Goal: Task Accomplishment & Management: Complete application form

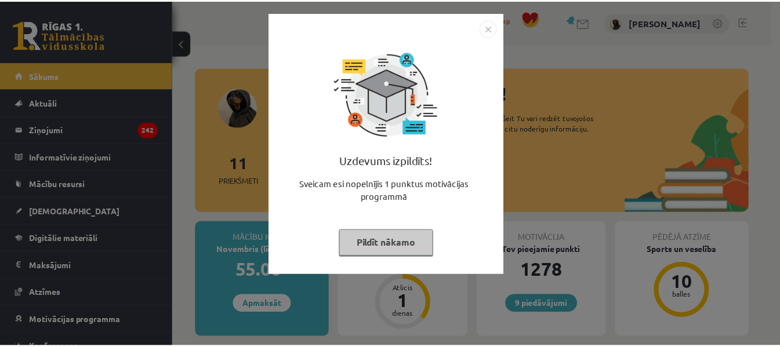
scroll to position [116, 0]
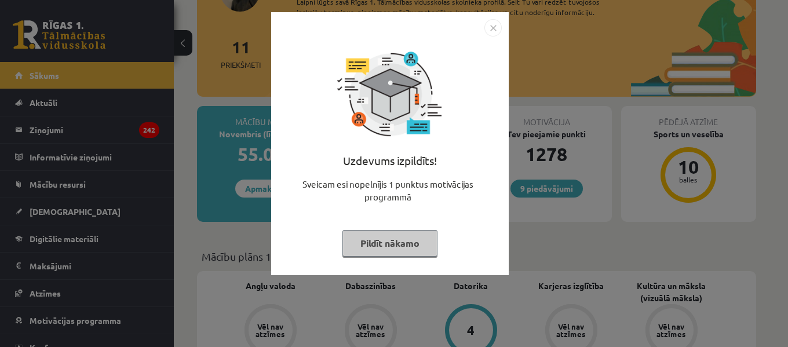
click at [487, 27] on img "Close" at bounding box center [493, 27] width 17 height 17
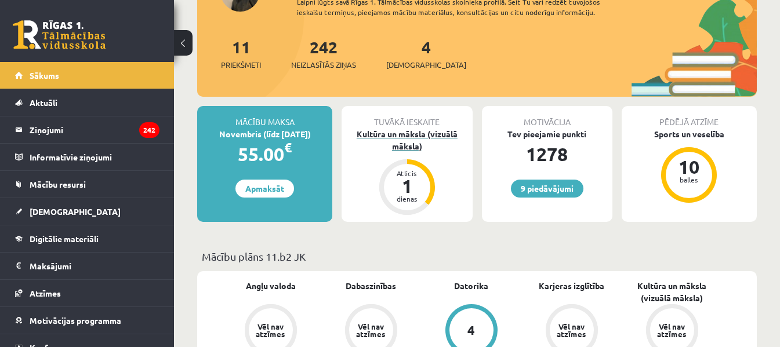
click at [399, 143] on div "Kultūra un māksla (vizuālā māksla)" at bounding box center [406, 140] width 130 height 24
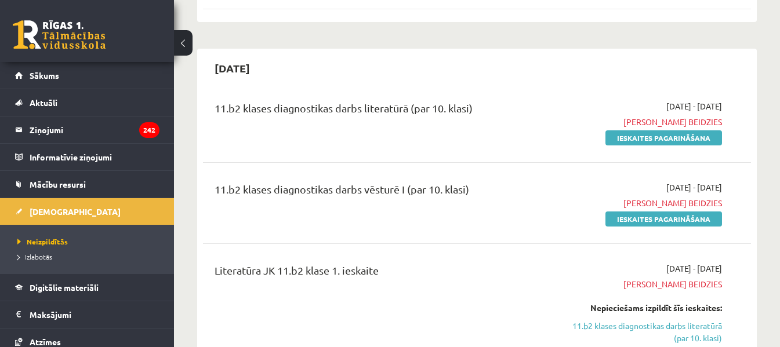
scroll to position [580, 0]
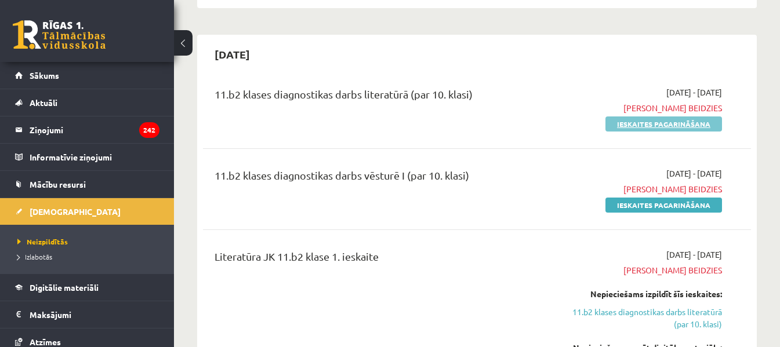
click at [647, 120] on link "Ieskaites pagarināšana" at bounding box center [663, 124] width 117 height 15
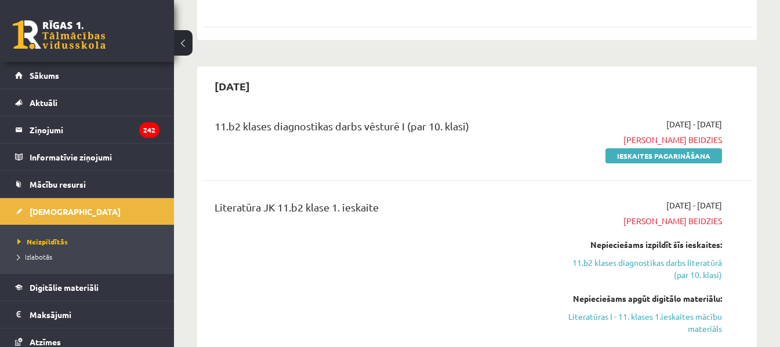
scroll to position [580, 0]
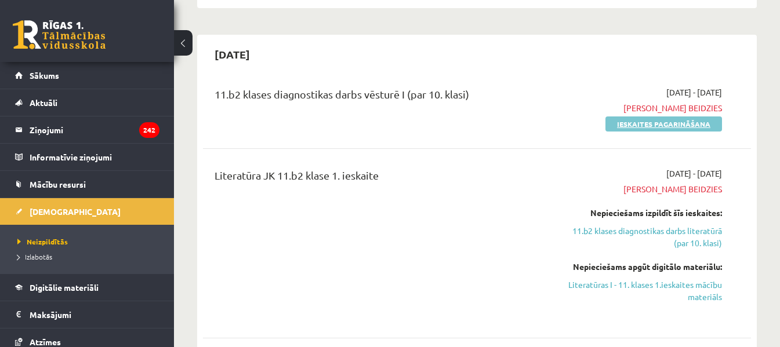
click at [676, 124] on link "Ieskaites pagarināšana" at bounding box center [663, 124] width 117 height 15
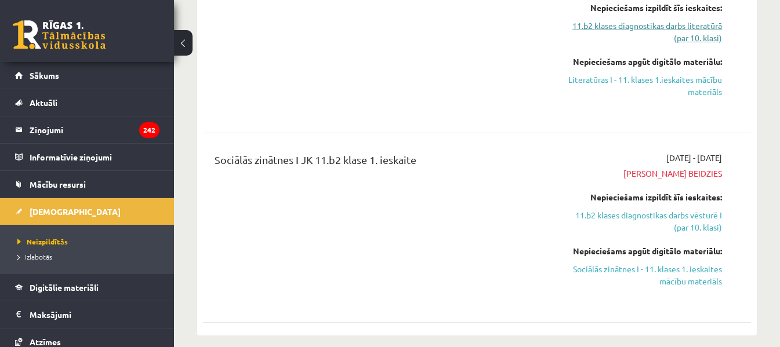
scroll to position [869, 0]
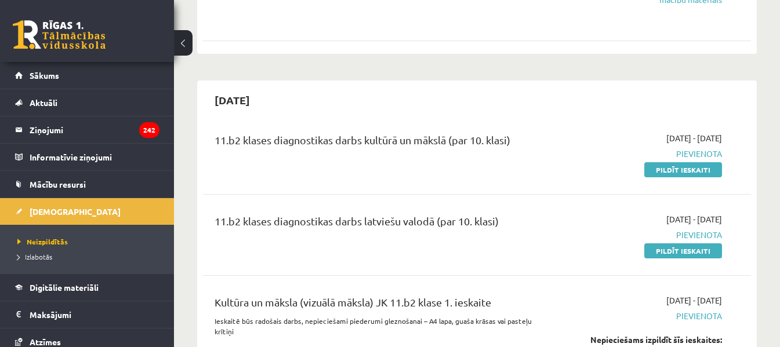
scroll to position [1043, 0]
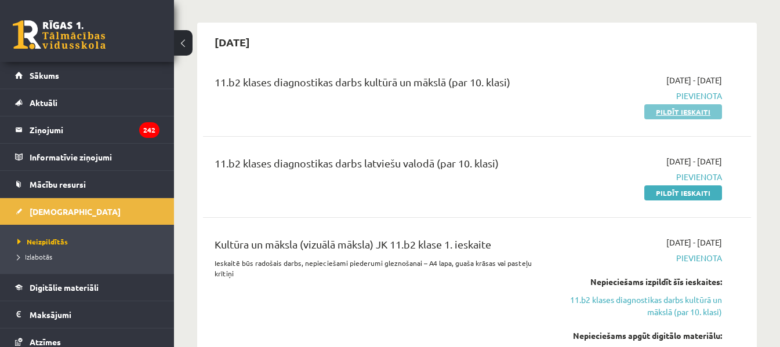
click at [696, 107] on link "Pildīt ieskaiti" at bounding box center [683, 111] width 78 height 15
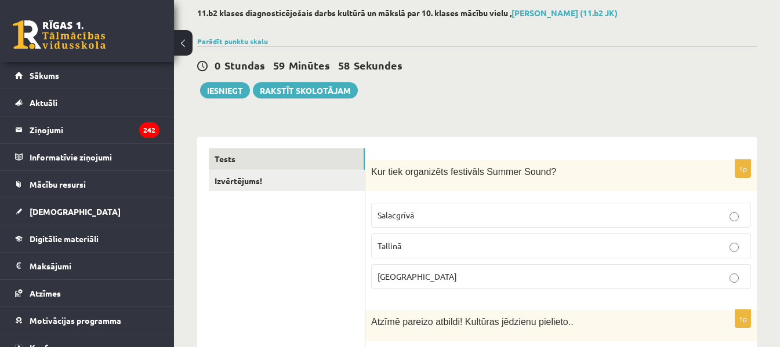
scroll to position [116, 0]
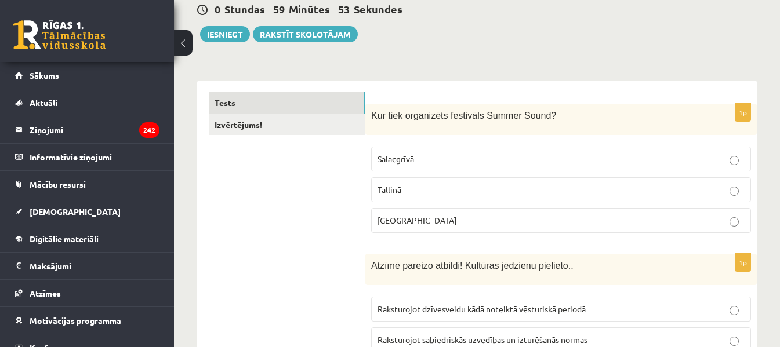
click at [440, 233] on label "[GEOGRAPHIC_DATA]" at bounding box center [561, 220] width 380 height 25
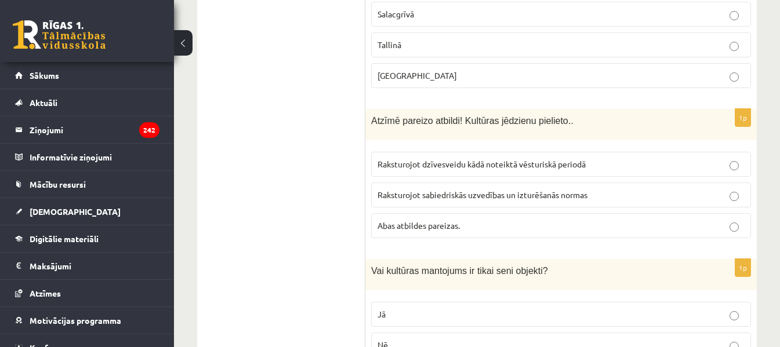
scroll to position [290, 0]
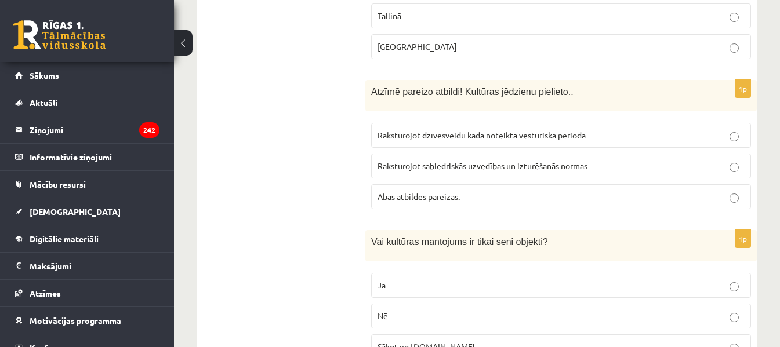
click at [441, 143] on label "Raksturojot dzīvesveidu kādā noteiktā vēsturiskā periodā" at bounding box center [561, 135] width 380 height 25
click at [446, 197] on span "Abas atbildes pareizas." at bounding box center [418, 196] width 82 height 10
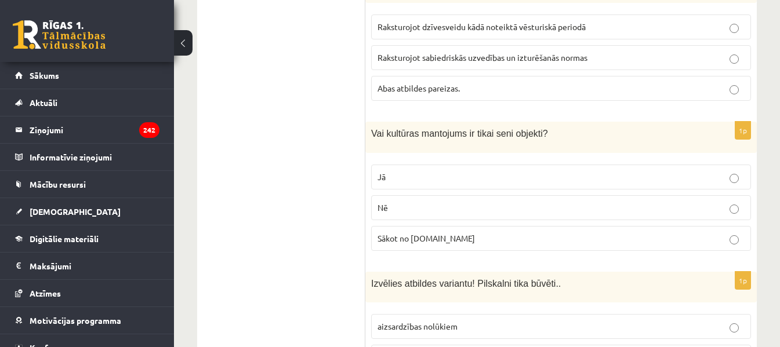
scroll to position [406, 0]
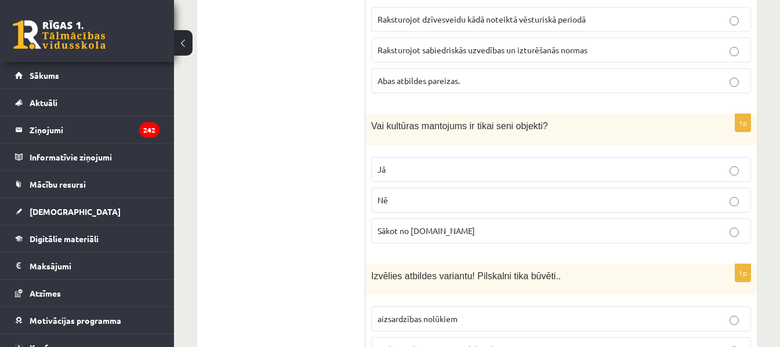
click at [452, 203] on p "Nē" at bounding box center [560, 200] width 367 height 12
click at [373, 276] on span "Izvēlies atbildes variantu! Pilskalni tika būvēti.." at bounding box center [466, 276] width 190 height 10
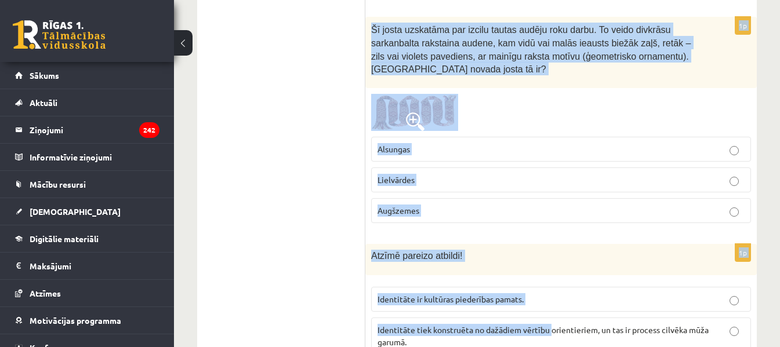
scroll to position [4895, 0]
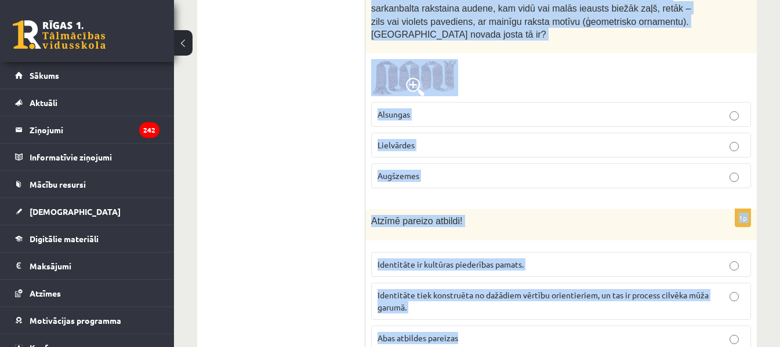
drag, startPoint x: 371, startPoint y: 276, endPoint x: 540, endPoint y: 274, distance: 168.7
copy form "Izvēlies atbildes variantu! Pilskalni tika būvēti.. aizsardzības nolūkiem tirdz…"
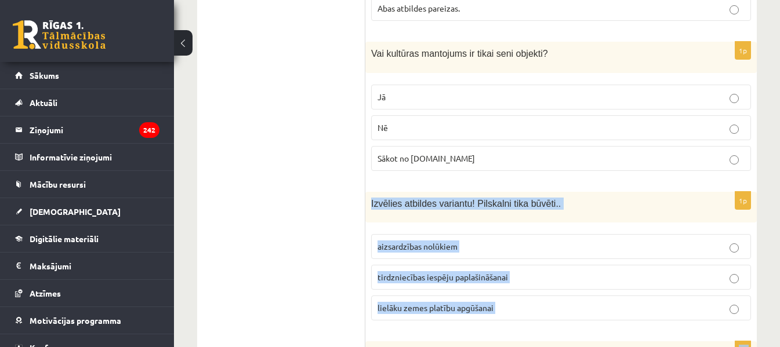
scroll to position [782, 0]
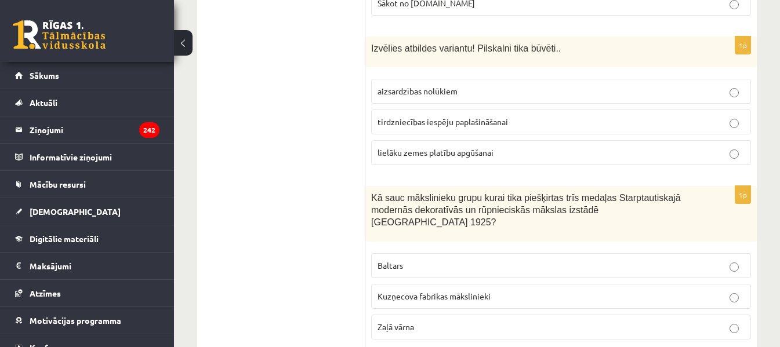
scroll to position [608, 0]
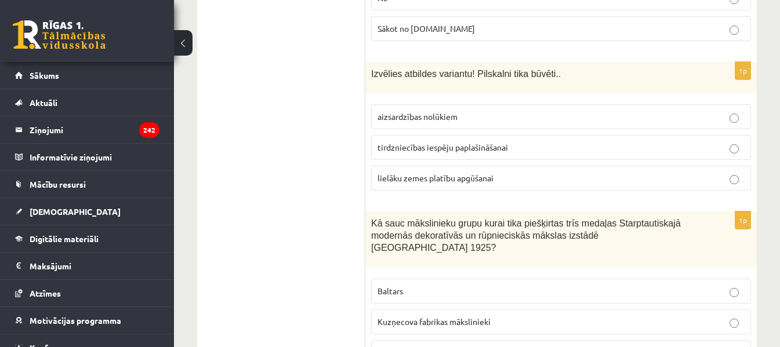
click at [505, 113] on p "aizsardzības nolūkiem" at bounding box center [560, 117] width 367 height 12
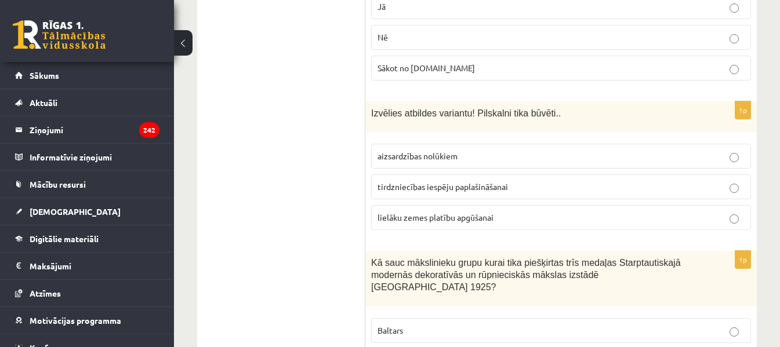
scroll to position [550, 0]
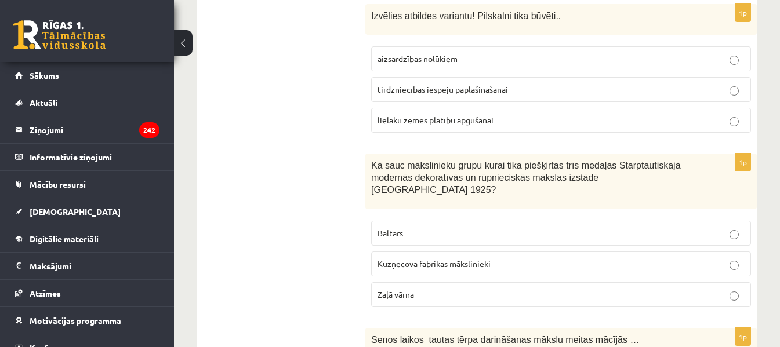
click at [458, 227] on p "Baltars" at bounding box center [560, 233] width 367 height 12
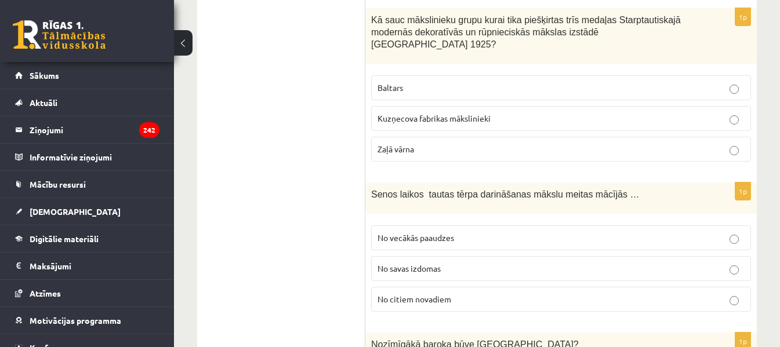
scroll to position [840, 0]
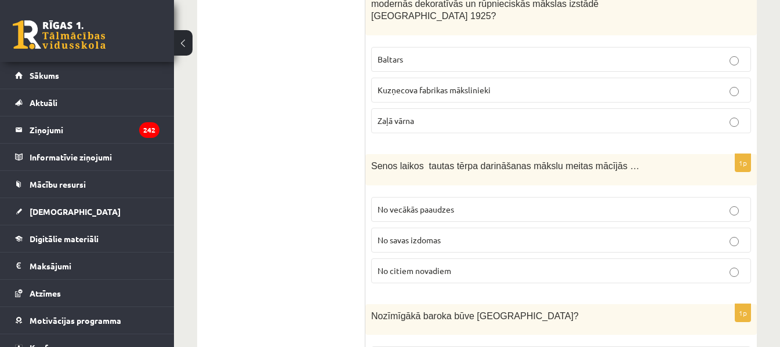
click at [464, 203] on p "No vecākās paaudzes" at bounding box center [560, 209] width 367 height 12
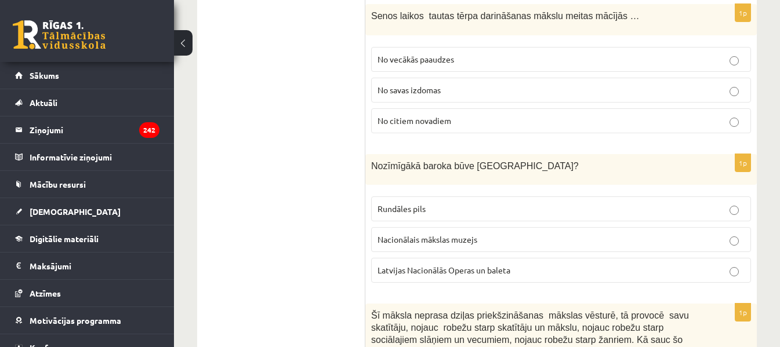
scroll to position [1014, 0]
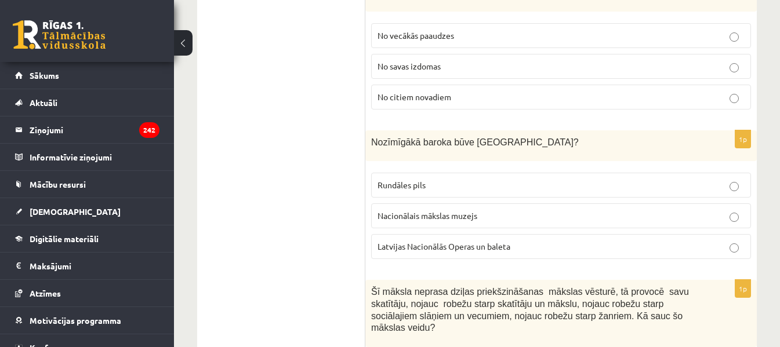
click at [465, 179] on p "Rundāles pils" at bounding box center [560, 185] width 367 height 12
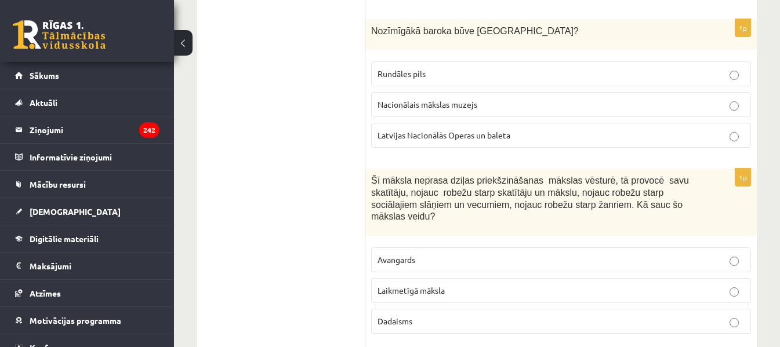
scroll to position [1188, 0]
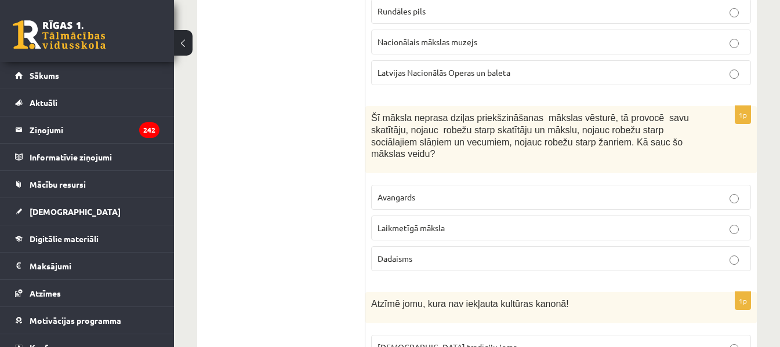
click at [453, 216] on label "Laikmetīgā māksla" at bounding box center [561, 228] width 380 height 25
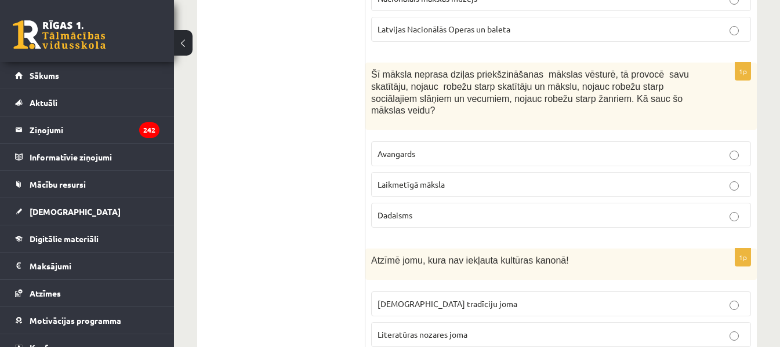
scroll to position [1304, 0]
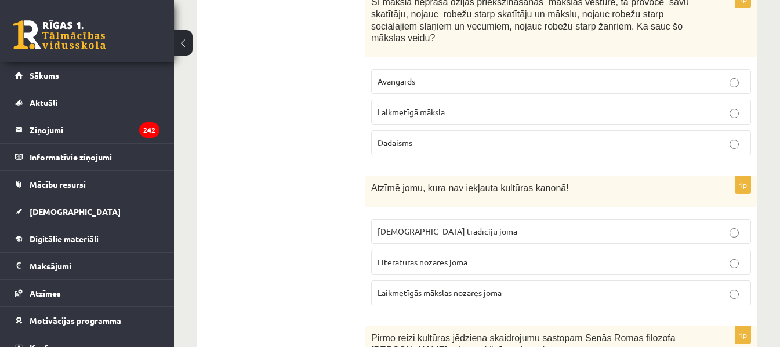
click at [471, 287] on p "Laikmetīgās mākslas nozares joma" at bounding box center [560, 293] width 367 height 12
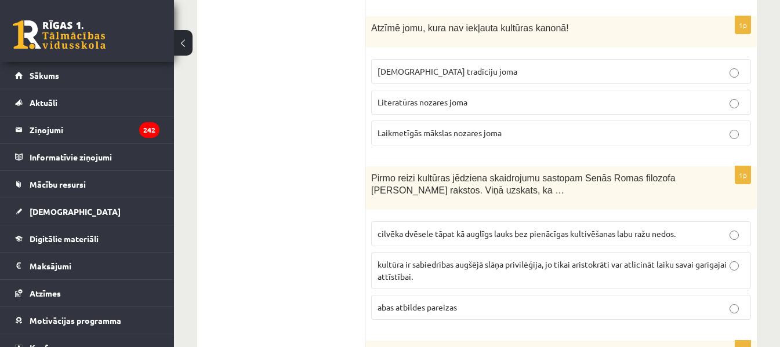
scroll to position [1478, 0]
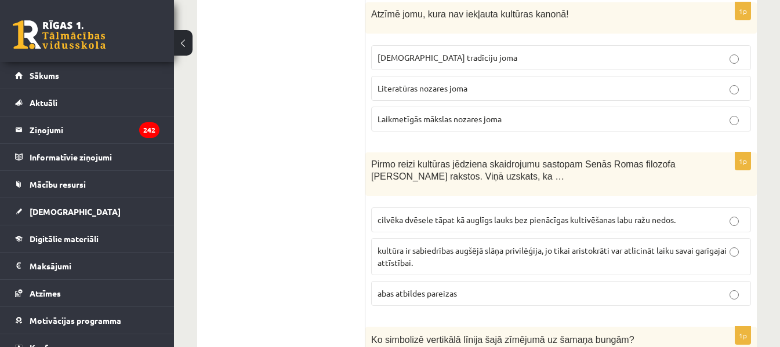
click at [469, 245] on p "kultūra ir sabiedrības augšējā slāņa privilēģija, jo tikai aristokrāti var atli…" at bounding box center [560, 257] width 367 height 24
click at [471, 214] on span "cilvēka dvēsele tāpat kā auglīgs lauks bez pienācīgas kultivēšanas labu ražu ne…" at bounding box center [526, 219] width 298 height 10
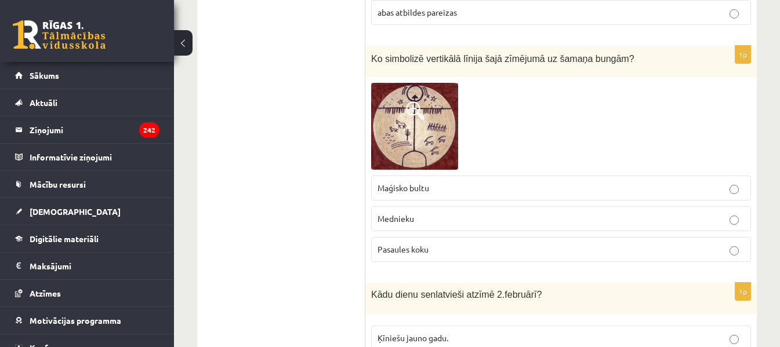
scroll to position [1767, 0]
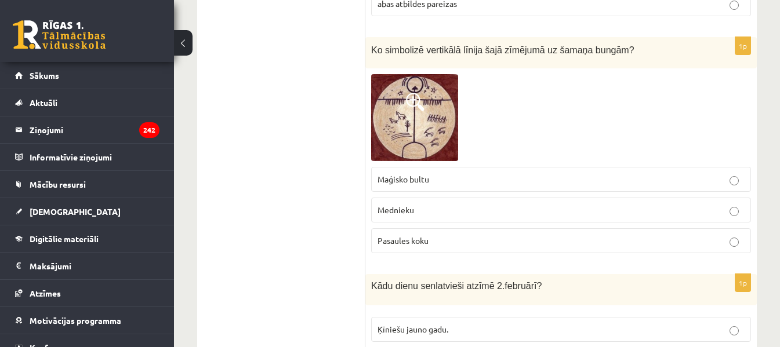
click at [418, 235] on span "Pasaules koku" at bounding box center [402, 240] width 51 height 10
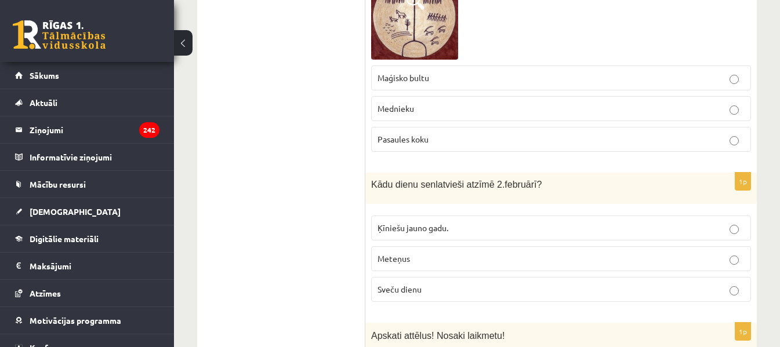
scroll to position [1883, 0]
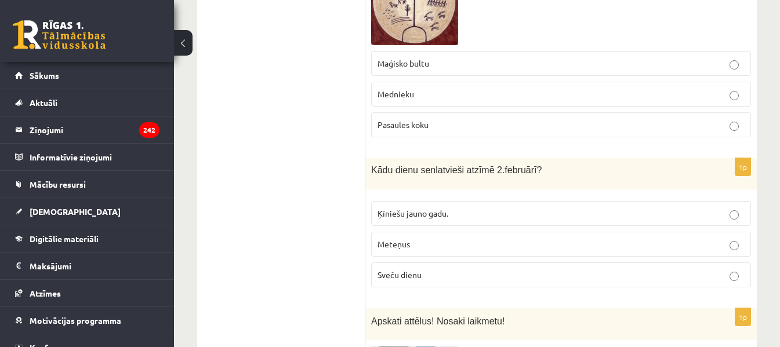
click at [431, 269] on p "Sveču dienu" at bounding box center [560, 275] width 367 height 12
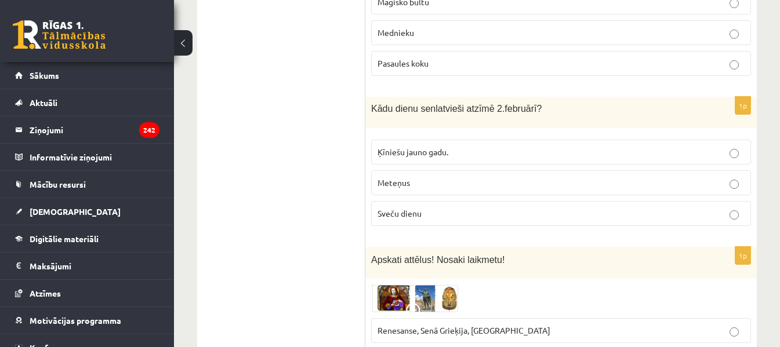
scroll to position [2057, 0]
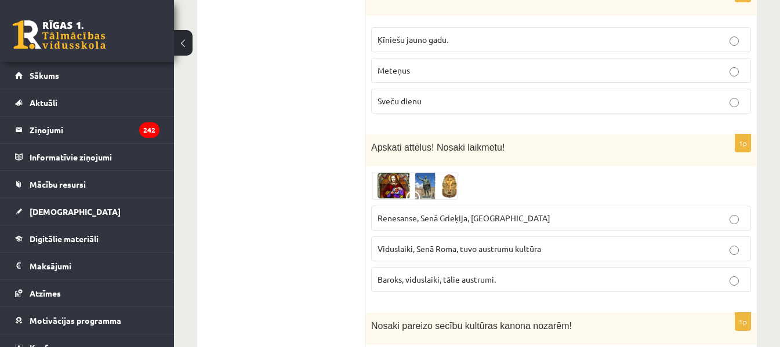
click at [385, 172] on img at bounding box center [414, 186] width 87 height 28
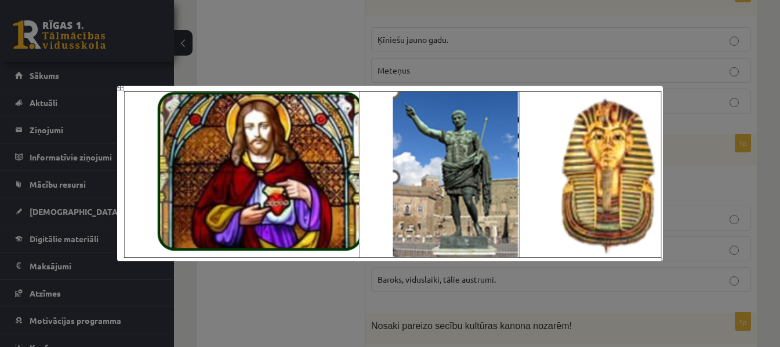
click at [294, 322] on div at bounding box center [390, 173] width 780 height 347
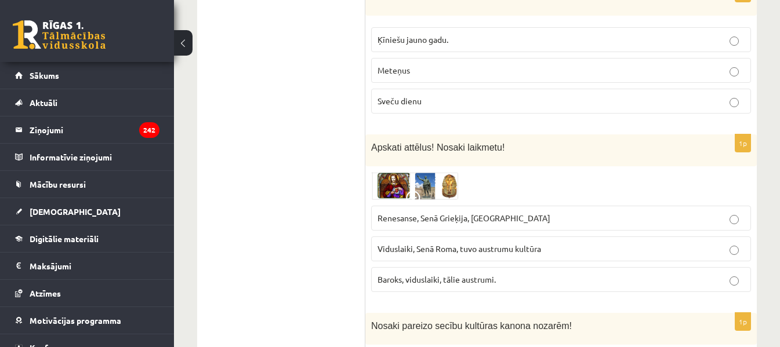
click at [388, 206] on label "Renesanse, Senā Grieķija, Ēģipte" at bounding box center [561, 218] width 380 height 25
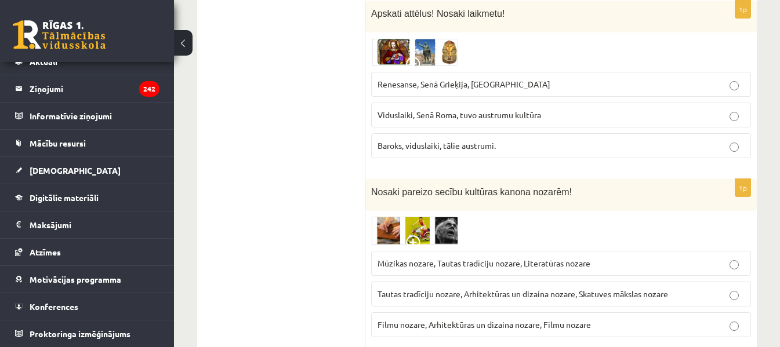
scroll to position [2347, 0]
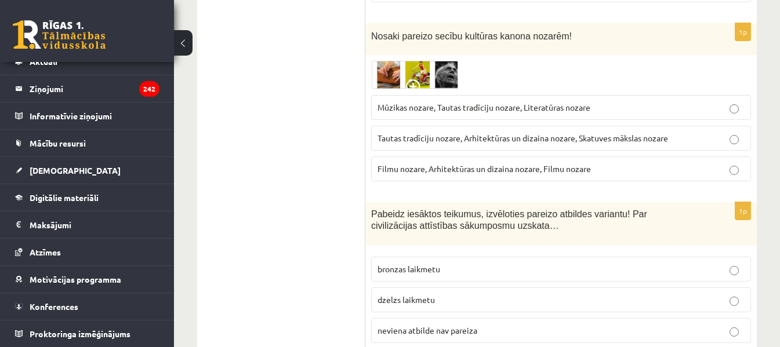
click at [427, 61] on img at bounding box center [414, 75] width 87 height 28
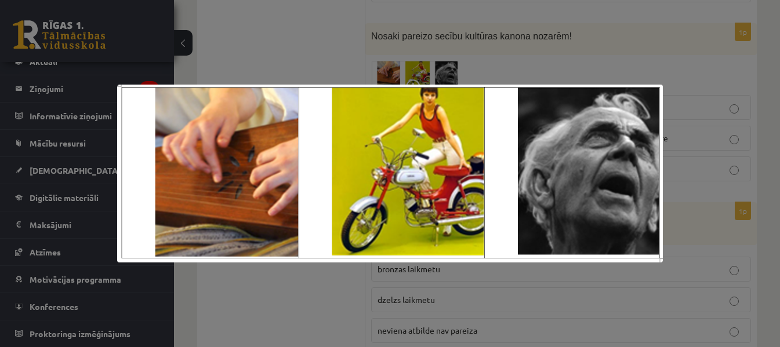
click at [555, 30] on div at bounding box center [390, 173] width 780 height 347
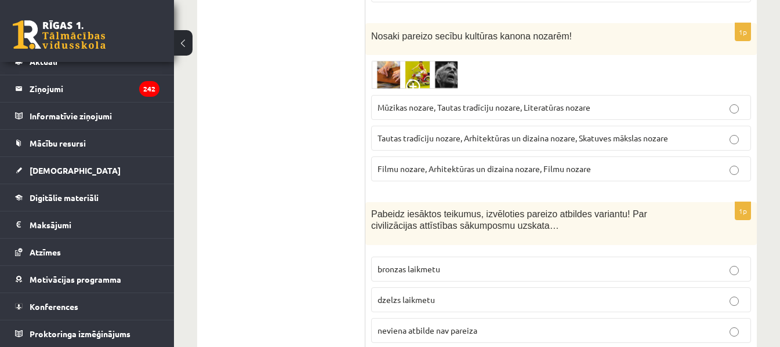
click at [518, 126] on label "Tautas tradīciju nozare, Arhitektūras un dizaina nozare, Skatuves mākslas nozare" at bounding box center [561, 138] width 380 height 25
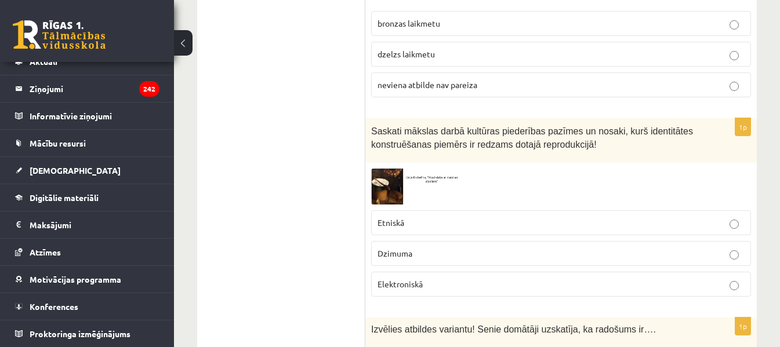
scroll to position [2637, 0]
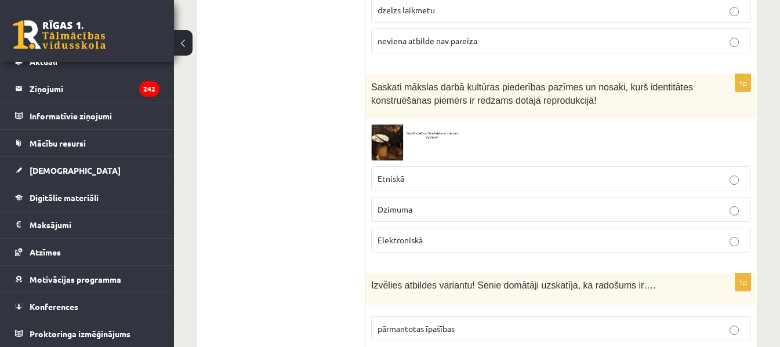
click at [402, 131] on img at bounding box center [414, 142] width 87 height 35
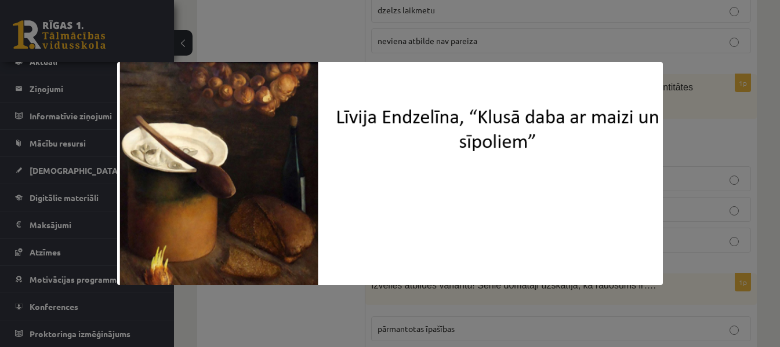
click at [735, 141] on div at bounding box center [390, 173] width 780 height 347
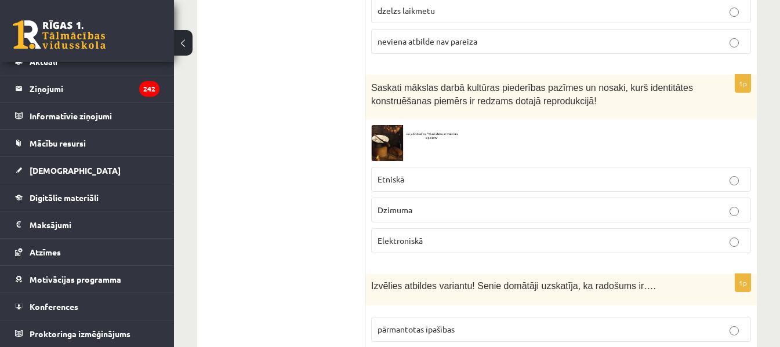
scroll to position [2579, 0]
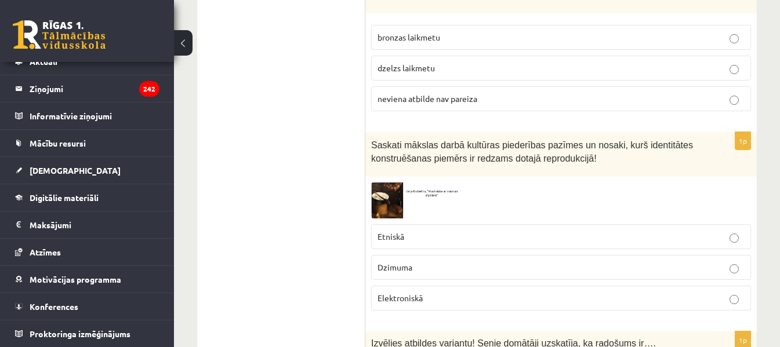
click at [444, 183] on img at bounding box center [414, 200] width 87 height 35
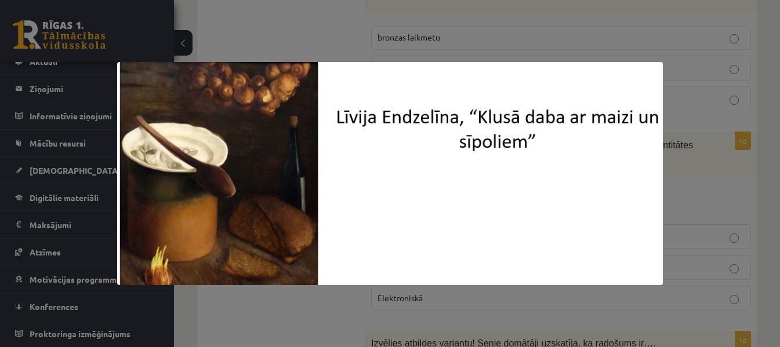
click at [757, 161] on div at bounding box center [390, 173] width 780 height 347
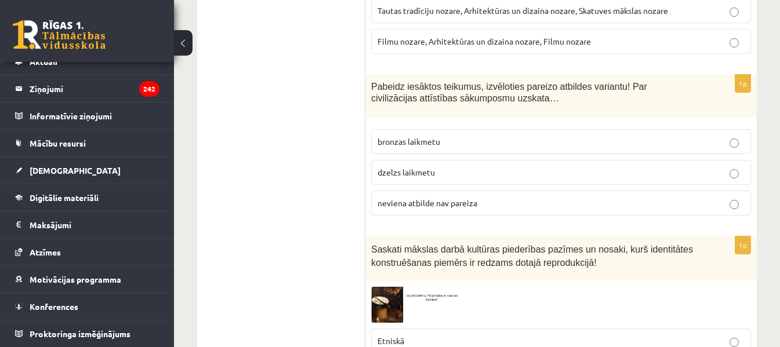
scroll to position [2463, 0]
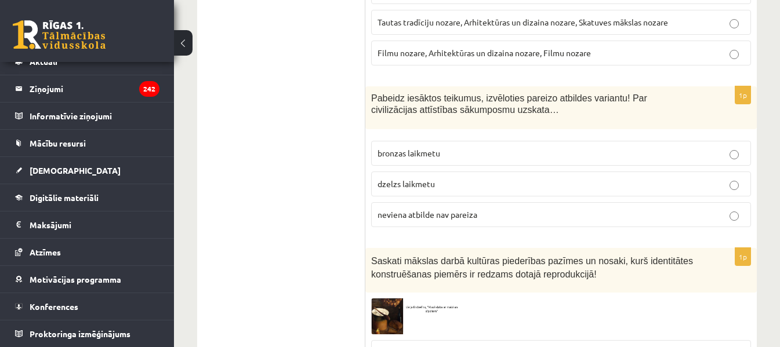
click at [427, 202] on label "neviena atbilde nav pareiza" at bounding box center [561, 214] width 380 height 25
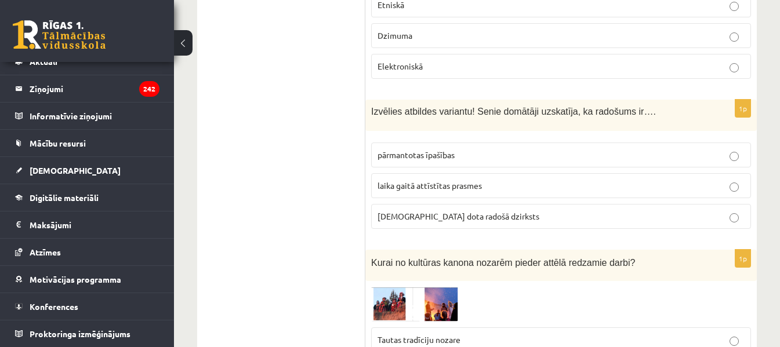
scroll to position [2695, 0]
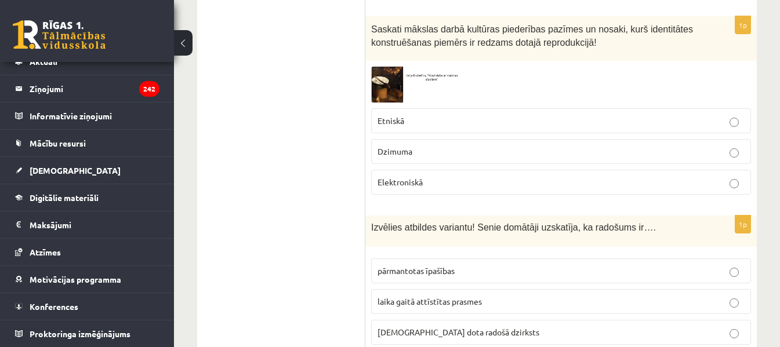
click at [467, 115] on p "Etniskā" at bounding box center [560, 121] width 367 height 12
click at [447, 321] on label "dieva dota radošā dzirksts" at bounding box center [561, 332] width 380 height 25
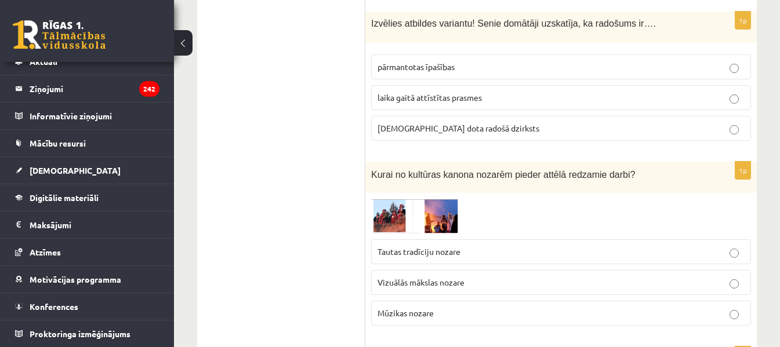
scroll to position [2927, 0]
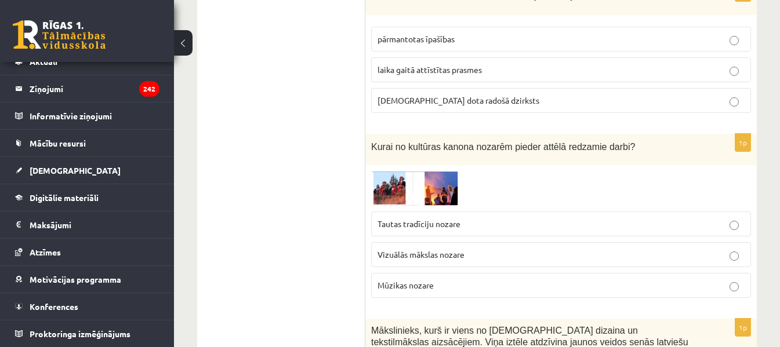
click at [408, 171] on img at bounding box center [414, 188] width 87 height 34
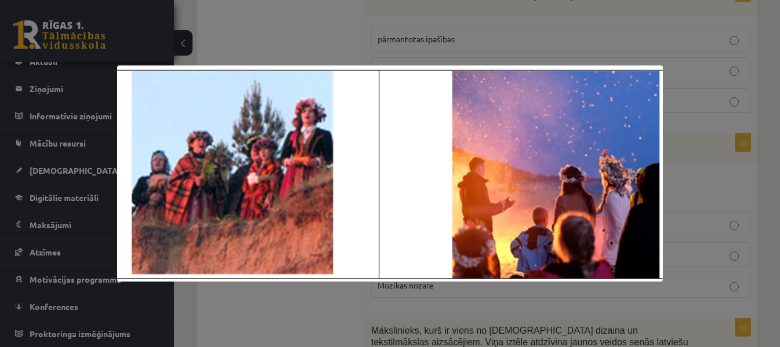
click at [486, 14] on div at bounding box center [390, 173] width 780 height 347
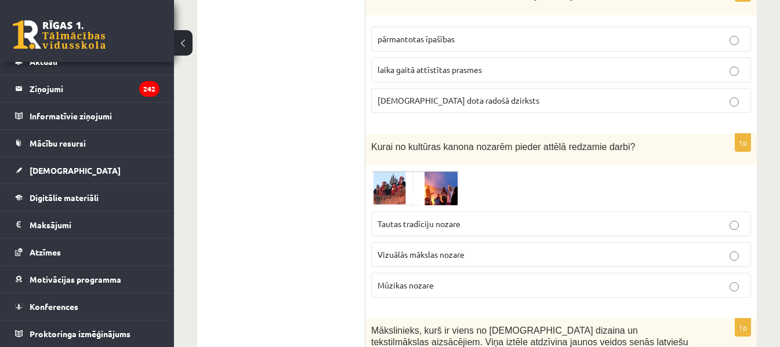
click at [453, 212] on label "Tautas tradīciju nozare" at bounding box center [561, 224] width 380 height 25
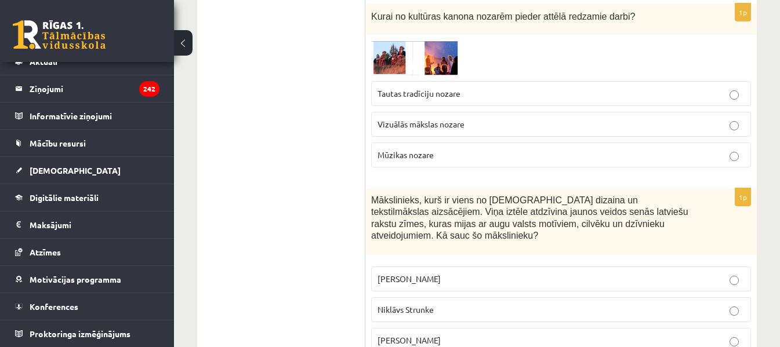
scroll to position [3101, 0]
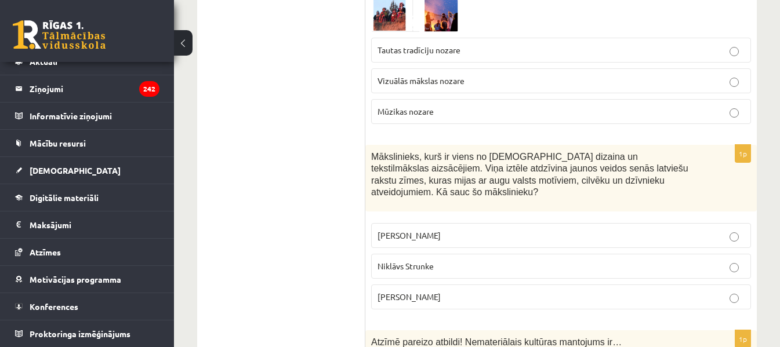
click at [474, 230] on p "Ansis Cīrulis" at bounding box center [560, 236] width 367 height 12
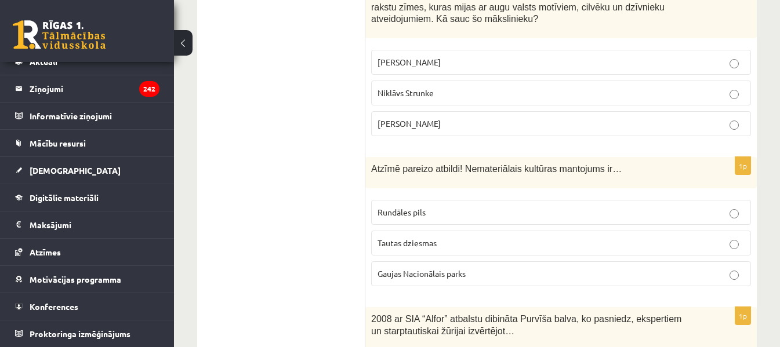
scroll to position [3332, 0]
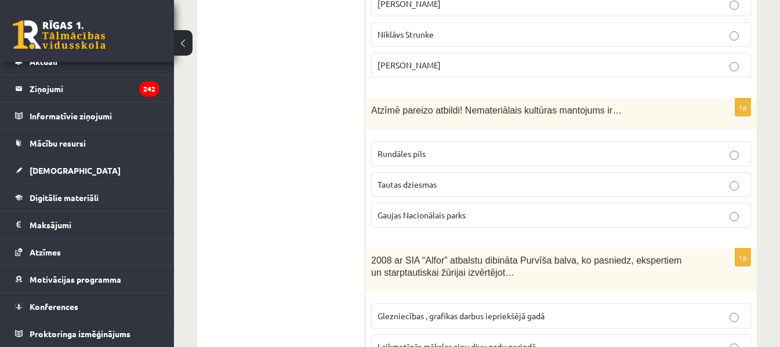
click at [447, 172] on label "Tautas dziesmas" at bounding box center [561, 184] width 380 height 25
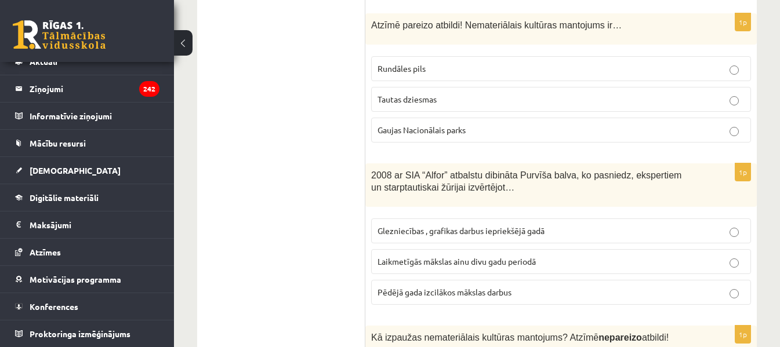
scroll to position [3448, 0]
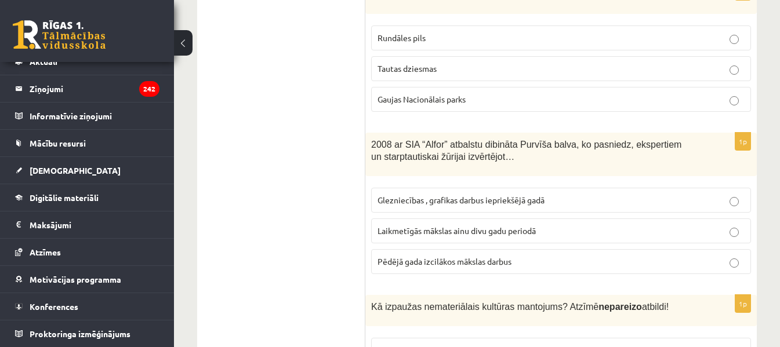
click at [486, 219] on label "Laikmetīgās mākslas ainu divu gadu periodā" at bounding box center [561, 231] width 380 height 25
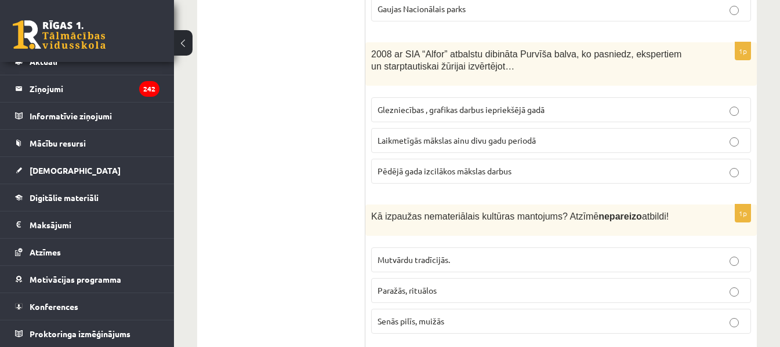
scroll to position [3564, 0]
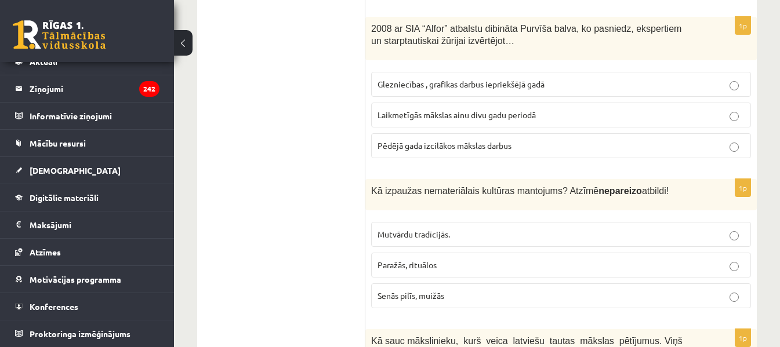
click at [481, 283] on label "Senās pilīs, muižās" at bounding box center [561, 295] width 380 height 25
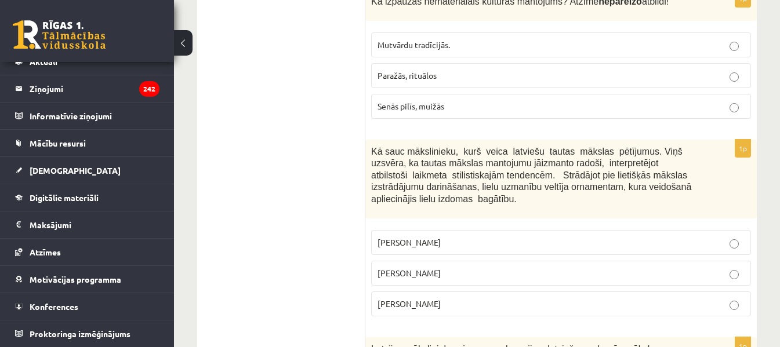
scroll to position [3796, 0]
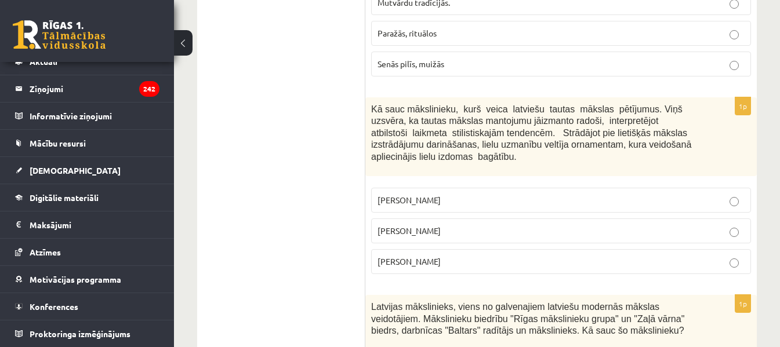
click at [443, 225] on p "Jūlijs Madernieks" at bounding box center [560, 231] width 367 height 12
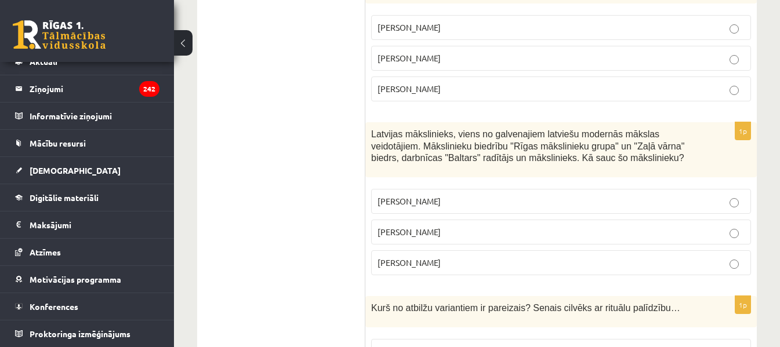
scroll to position [3970, 0]
click at [446, 225] on p "Romāns Suta" at bounding box center [560, 231] width 367 height 12
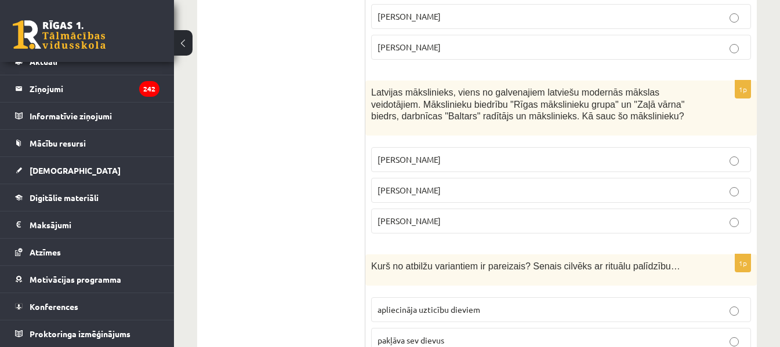
scroll to position [4086, 0]
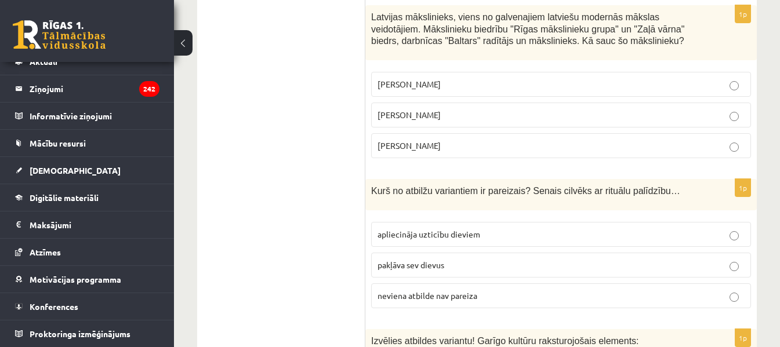
click at [446, 229] on span "apliecināja uzticību dieviem" at bounding box center [428, 234] width 103 height 10
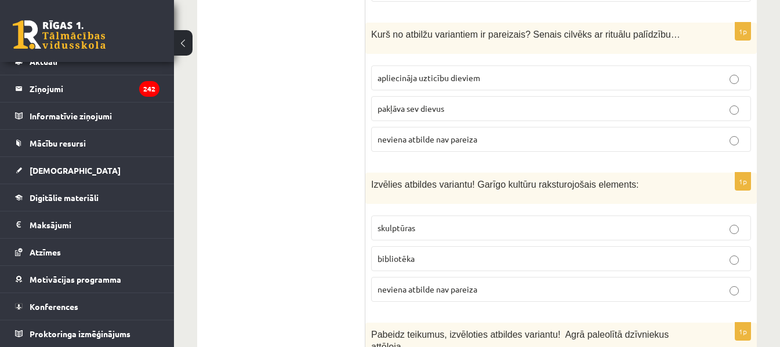
scroll to position [4260, 0]
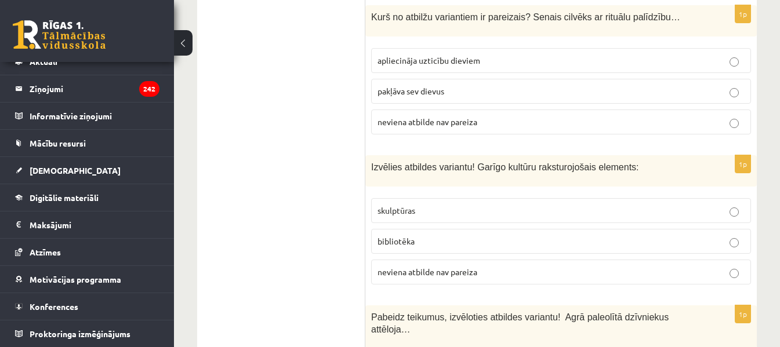
click at [449, 235] on p "bibliotēka" at bounding box center [560, 241] width 367 height 12
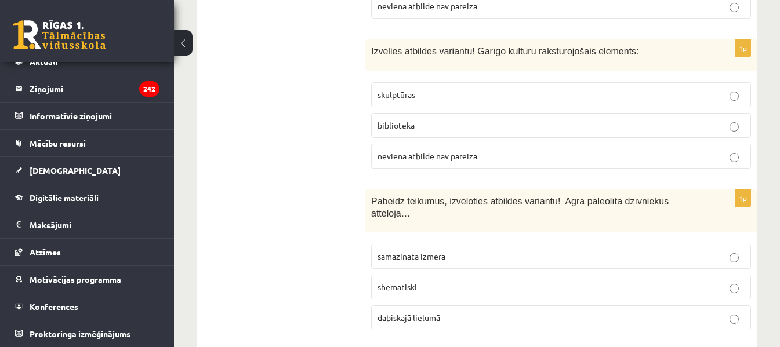
scroll to position [4434, 0]
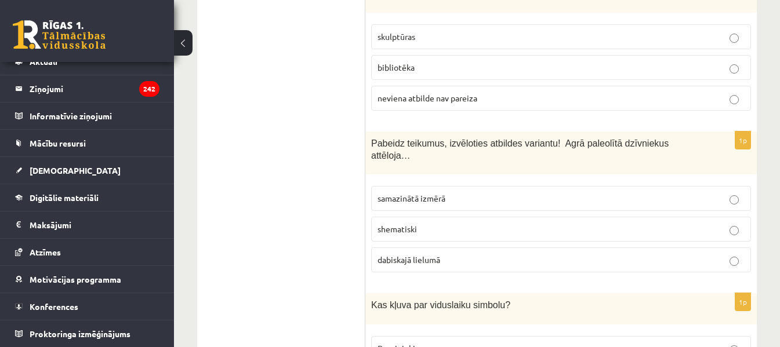
click at [448, 254] on p "dabiskajā lielumā" at bounding box center [560, 260] width 367 height 12
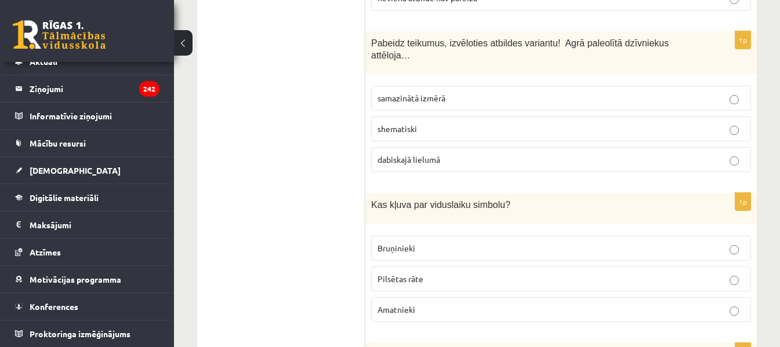
scroll to position [4550, 0]
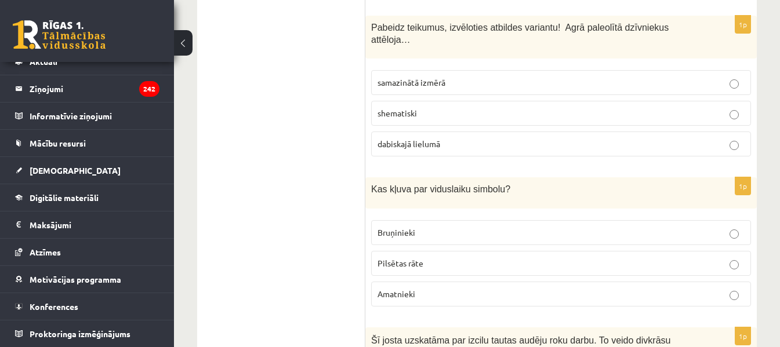
click at [439, 227] on p "Bruņinieki" at bounding box center [560, 233] width 367 height 12
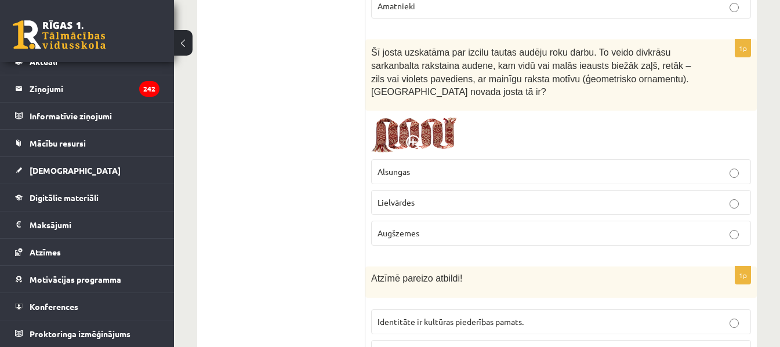
scroll to position [4840, 0]
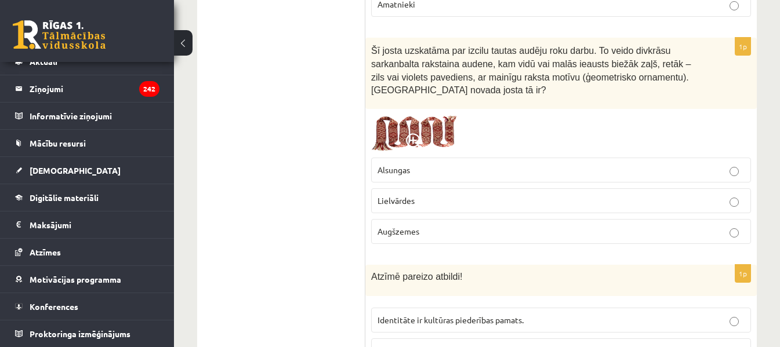
click at [445, 195] on p "Lielvārdes" at bounding box center [560, 201] width 367 height 12
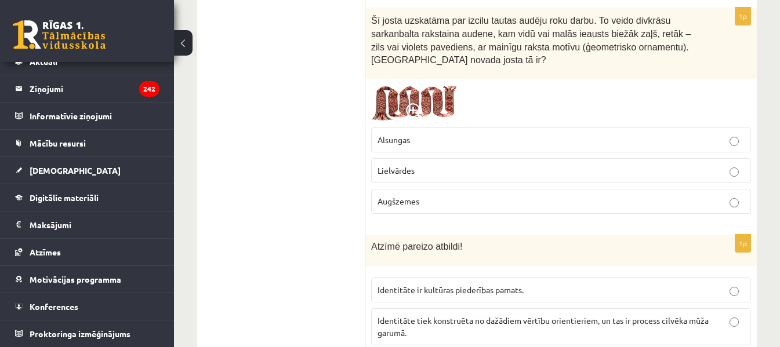
scroll to position [4895, 0]
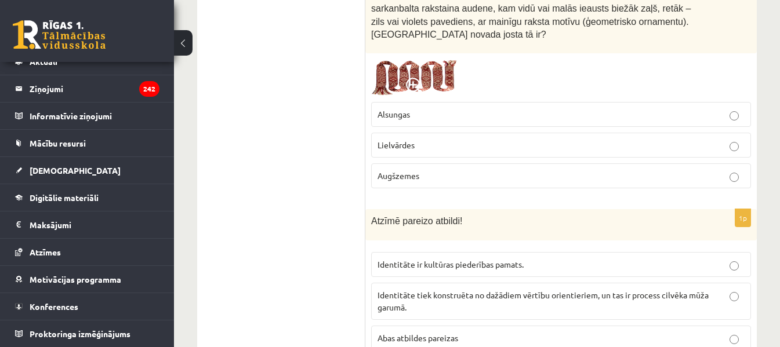
click at [447, 326] on label "Abas atbildes pareizas" at bounding box center [561, 338] width 380 height 25
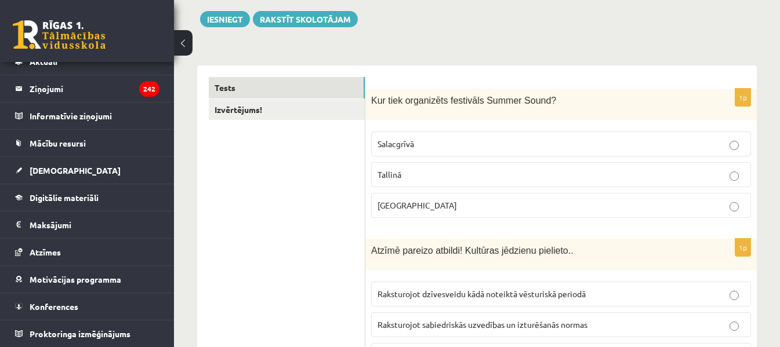
scroll to position [0, 0]
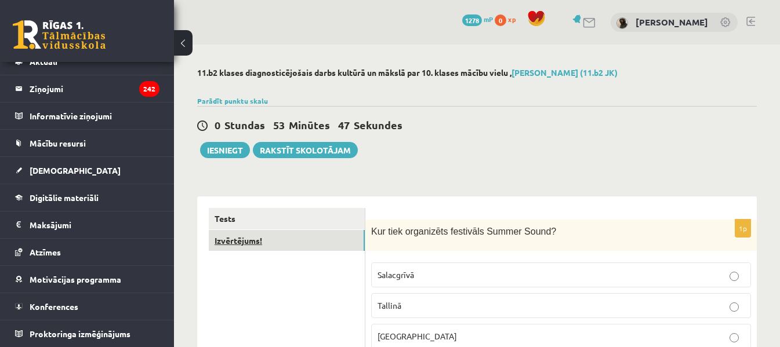
click at [309, 248] on link "Izvērtējums!" at bounding box center [287, 240] width 156 height 21
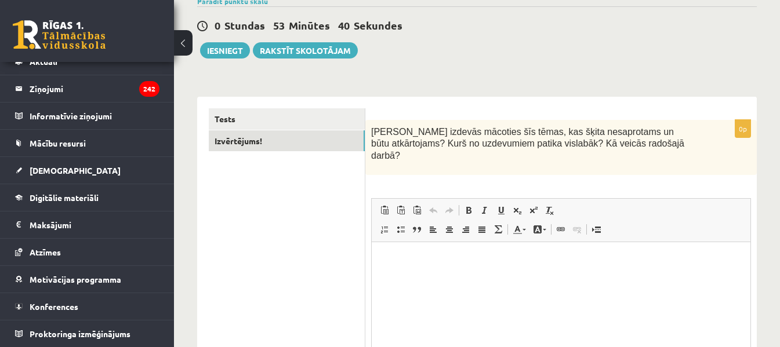
click at [207, 32] on div "0 Stundas 53 Minūtes 40 Sekundes" at bounding box center [476, 26] width 559 height 15
click at [217, 53] on button "Iesniegt" at bounding box center [225, 50] width 50 height 16
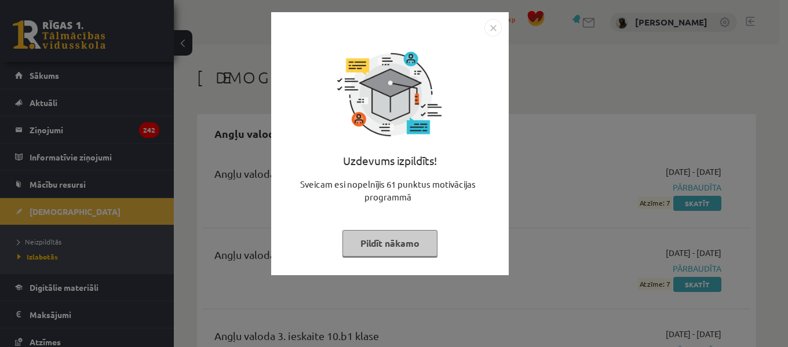
click at [495, 19] on div "Uzdevums izpildīts! Sveicam esi nopelnījis 61 punktus motivācijas programmā Pil…" at bounding box center [390, 143] width 238 height 263
click at [499, 21] on img "Close" at bounding box center [493, 27] width 17 height 17
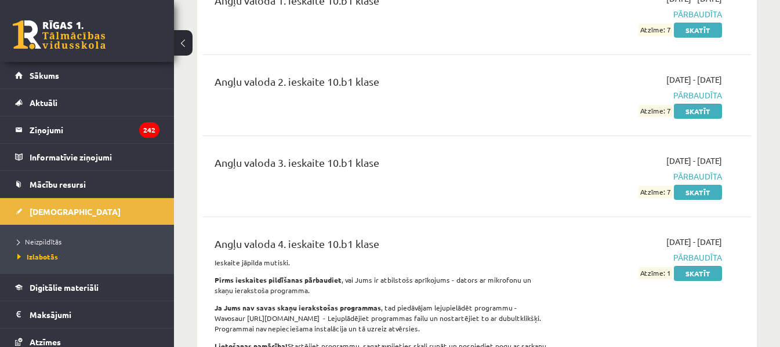
scroll to position [174, 0]
click at [42, 241] on span "Neizpildītās" at bounding box center [39, 241] width 44 height 9
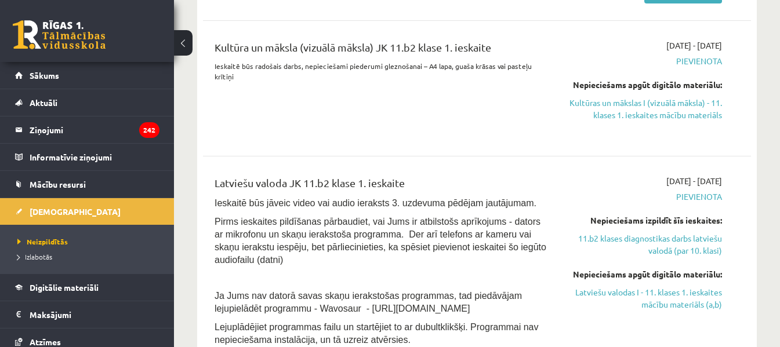
scroll to position [1217, 0]
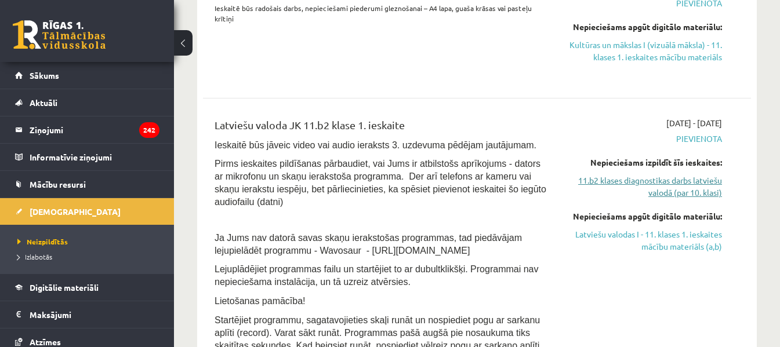
click at [692, 195] on link "11.b2 klases diagnostikas darbs latviešu valodā (par 10. klasi)" at bounding box center [643, 186] width 158 height 24
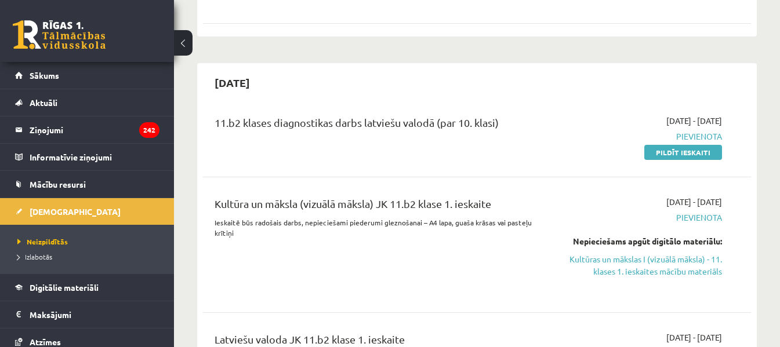
scroll to position [990, 0]
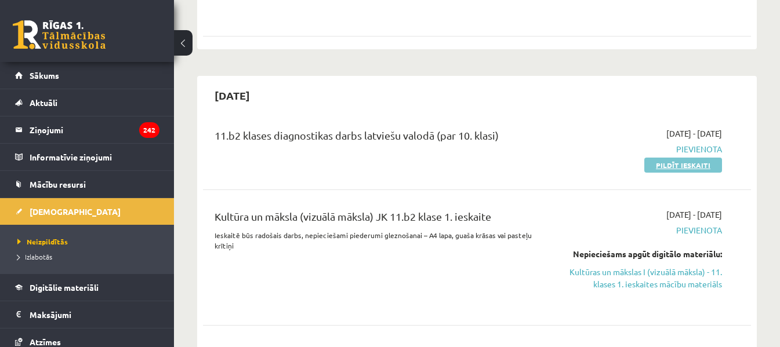
click at [697, 167] on link "Pildīt ieskaiti" at bounding box center [683, 165] width 78 height 15
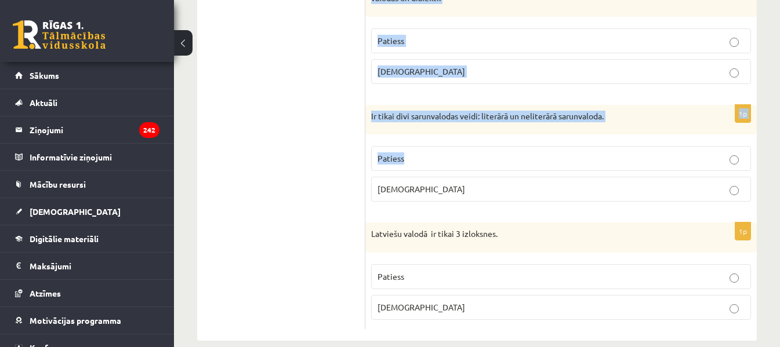
scroll to position [3537, 0]
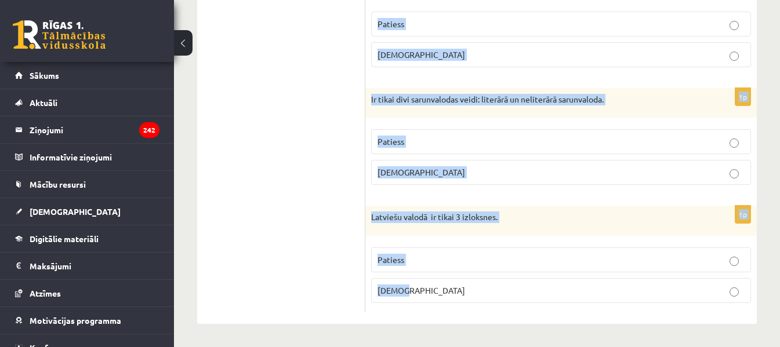
drag, startPoint x: 373, startPoint y: 73, endPoint x: 531, endPoint y: 302, distance: 278.3
copy form "Loremip, dolorsi, amet co adipiscing. Elitsed Doeius 0t Incid, utla, etdolore m…"
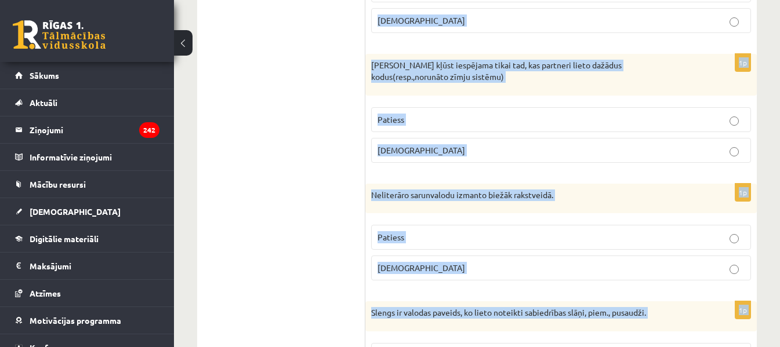
scroll to position [2262, 0]
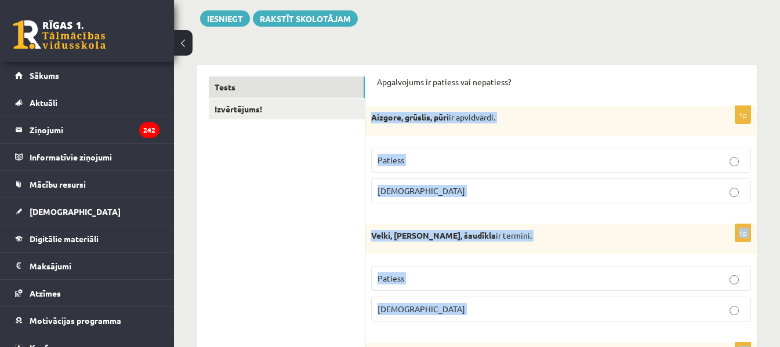
scroll to position [118, 0]
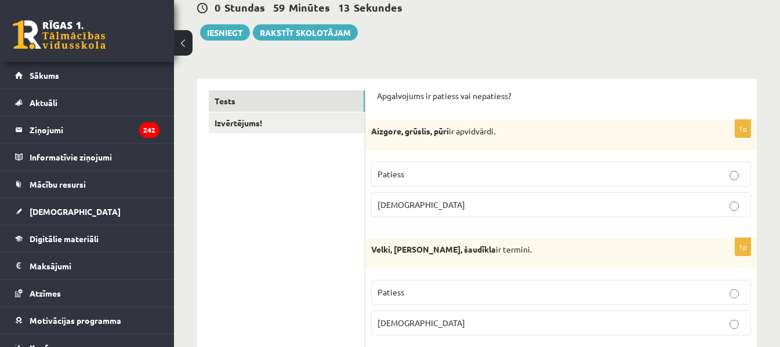
click at [466, 165] on label "Patiess" at bounding box center [561, 174] width 380 height 25
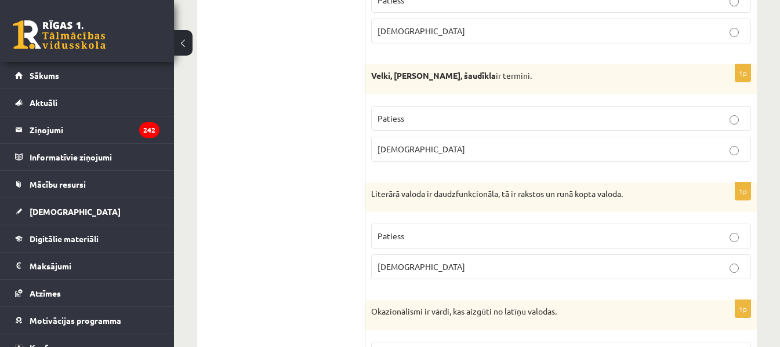
click at [449, 152] on p "[DEMOGRAPHIC_DATA]" at bounding box center [560, 149] width 367 height 12
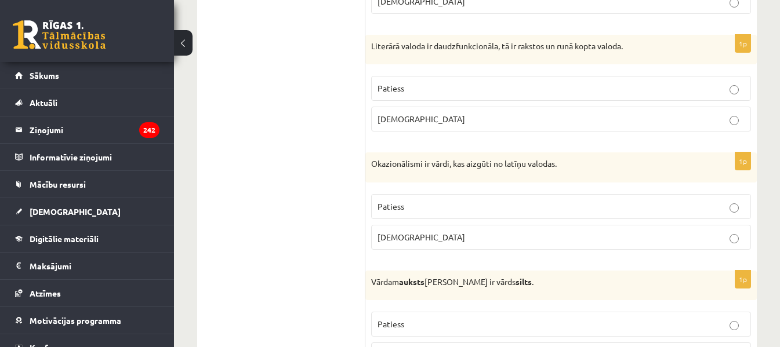
scroll to position [465, 0]
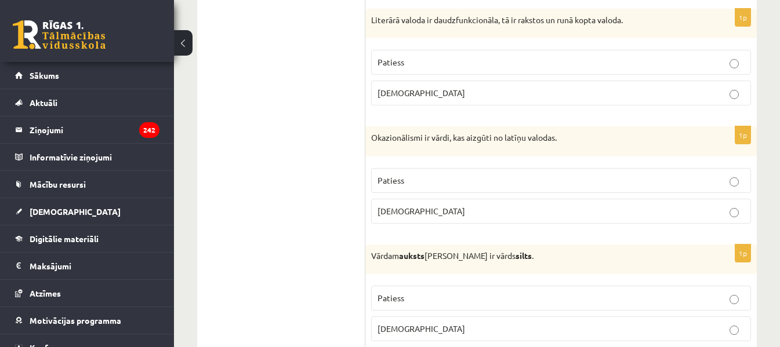
click at [441, 57] on p "Patiess" at bounding box center [560, 62] width 367 height 12
click at [406, 216] on p "[DEMOGRAPHIC_DATA]" at bounding box center [560, 211] width 367 height 12
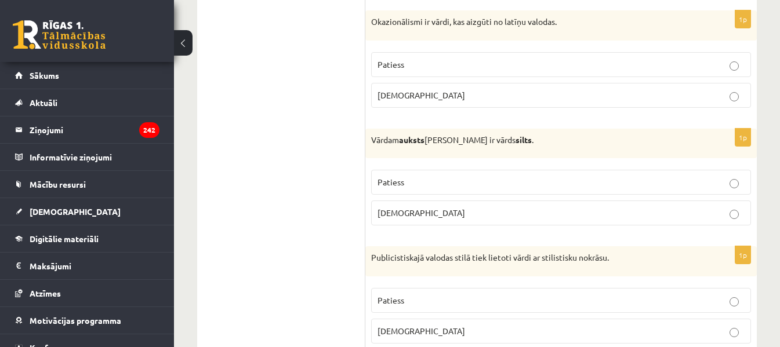
click at [422, 179] on p "Patiess" at bounding box center [560, 182] width 367 height 12
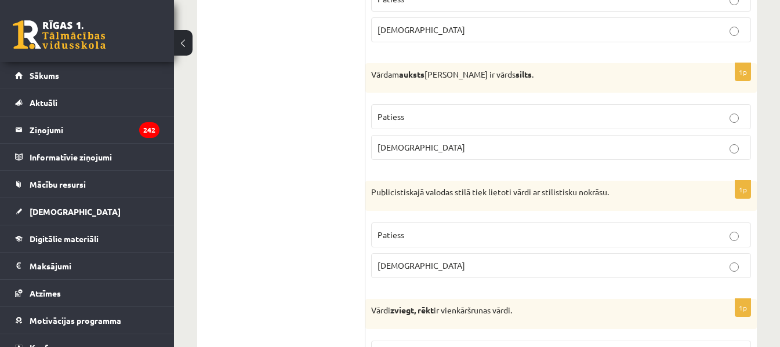
scroll to position [755, 0]
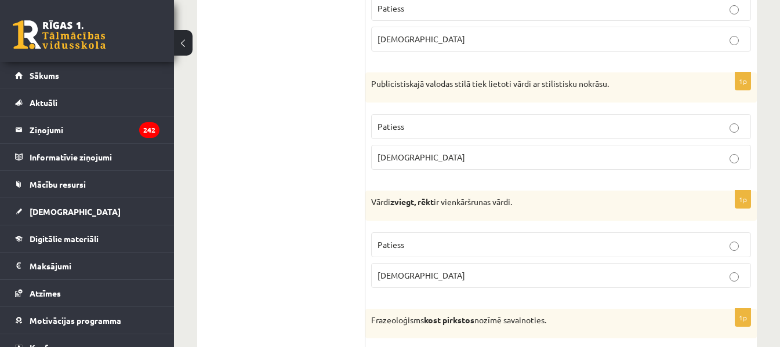
click at [447, 117] on label "Patiess" at bounding box center [561, 126] width 380 height 25
drag, startPoint x: 408, startPoint y: 272, endPoint x: 416, endPoint y: 191, distance: 81.0
click at [408, 272] on p "Aplams" at bounding box center [560, 276] width 367 height 12
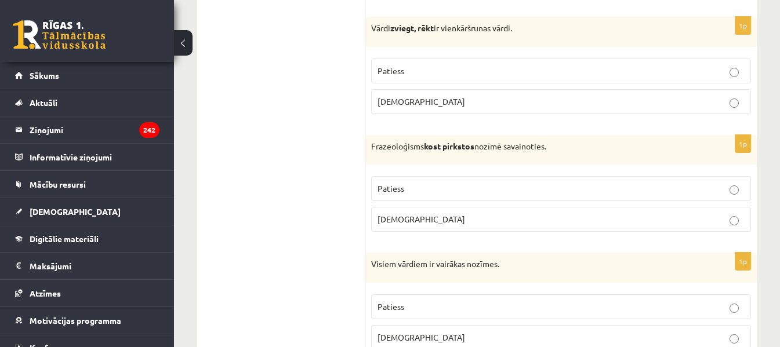
click at [492, 228] on label "Aplams" at bounding box center [561, 219] width 380 height 25
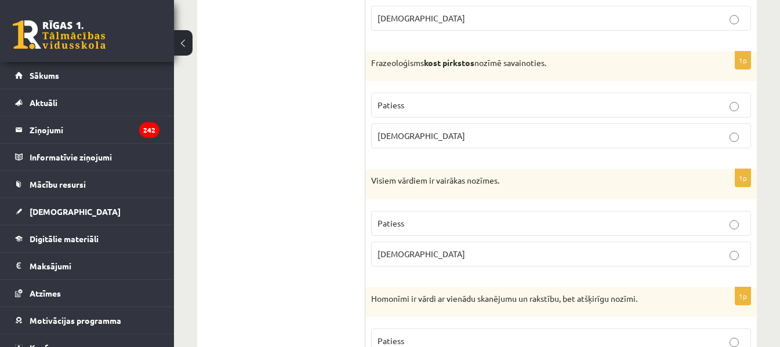
scroll to position [1103, 0]
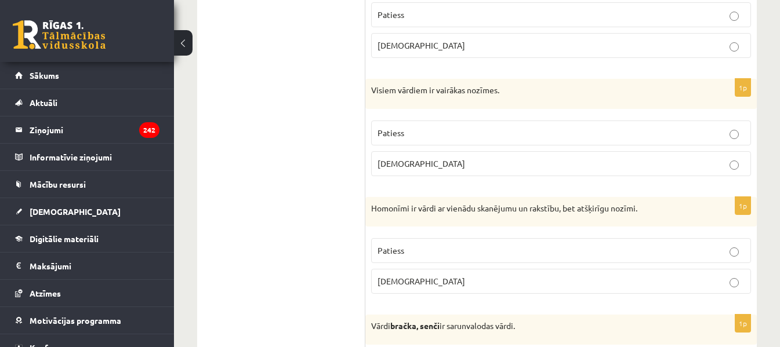
drag, startPoint x: 464, startPoint y: 162, endPoint x: 465, endPoint y: 223, distance: 60.3
click at [464, 163] on p "Aplams" at bounding box center [560, 164] width 367 height 12
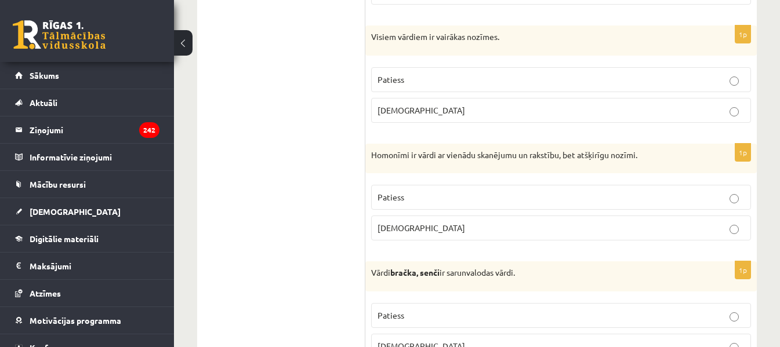
scroll to position [1219, 0]
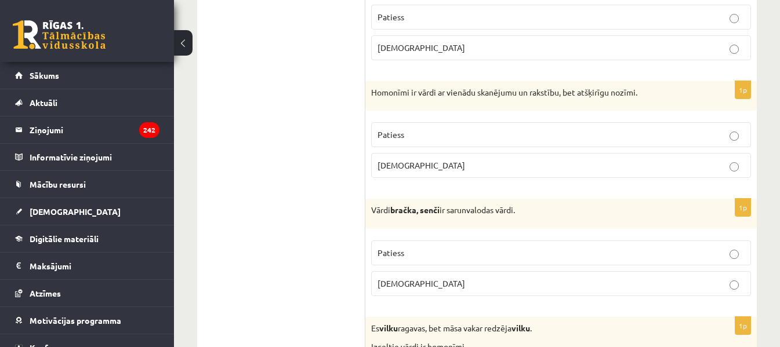
click at [430, 169] on p "Aplams" at bounding box center [560, 165] width 367 height 12
click at [444, 130] on p "Patiess" at bounding box center [560, 135] width 367 height 12
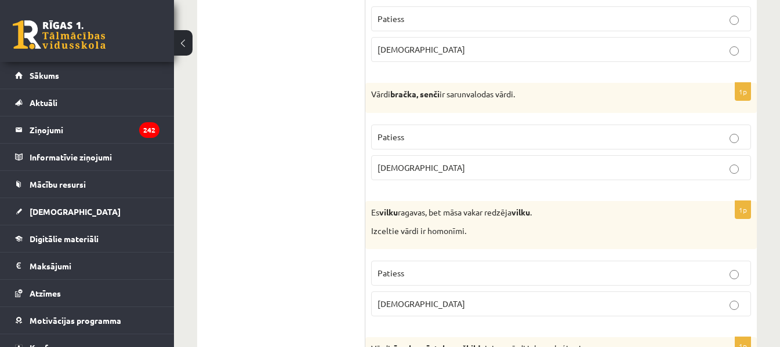
click at [445, 141] on p "Patiess" at bounding box center [560, 137] width 367 height 12
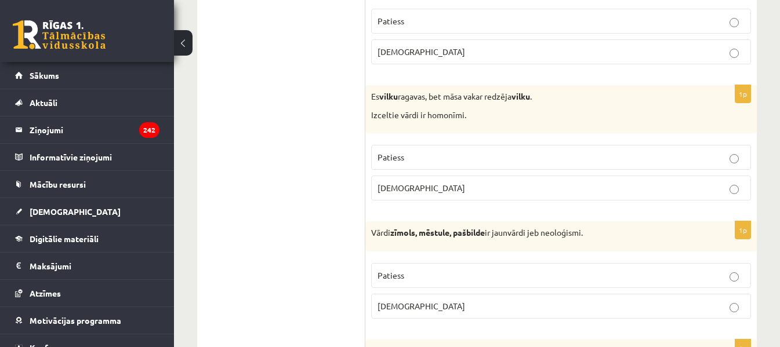
click at [443, 151] on label "Patiess" at bounding box center [561, 157] width 380 height 25
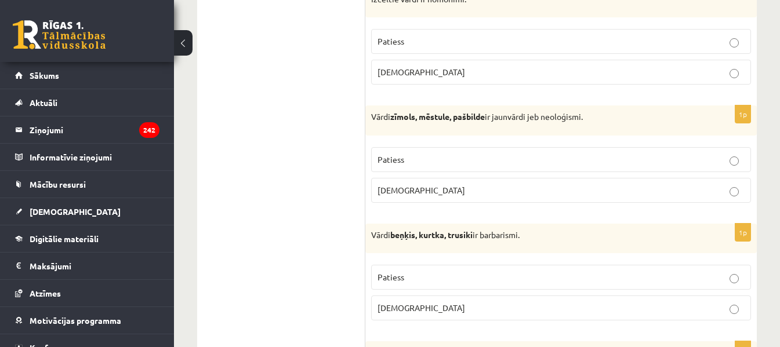
click at [445, 170] on label "Patiess" at bounding box center [561, 159] width 380 height 25
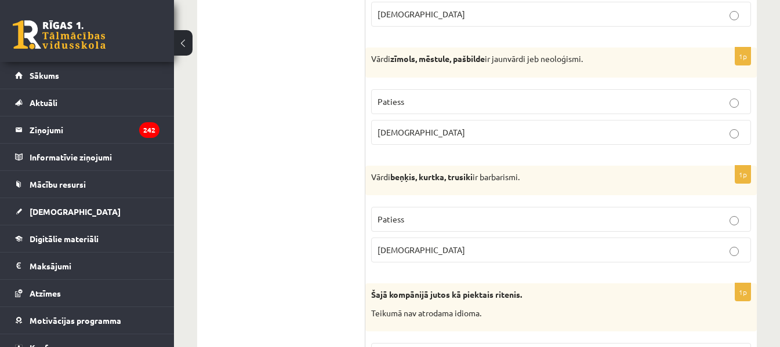
click at [410, 223] on p "Patiess" at bounding box center [560, 219] width 367 height 12
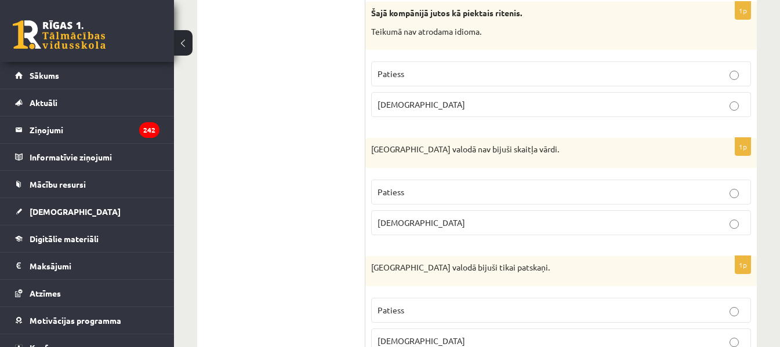
scroll to position [1915, 0]
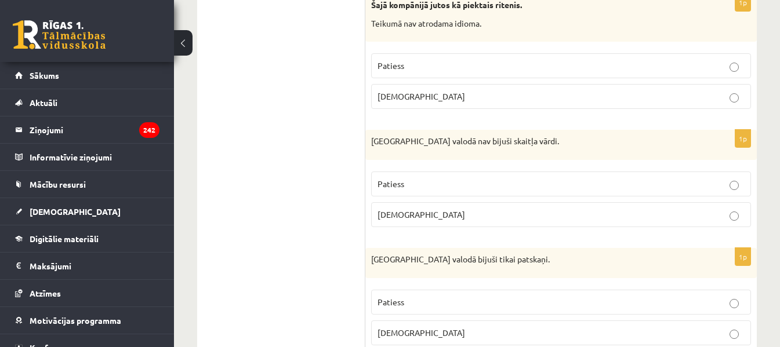
click at [427, 94] on p "Aplams" at bounding box center [560, 96] width 367 height 12
click at [461, 198] on fieldset "Patiess Aplams" at bounding box center [561, 198] width 380 height 65
click at [460, 188] on p "Patiess" at bounding box center [560, 184] width 367 height 12
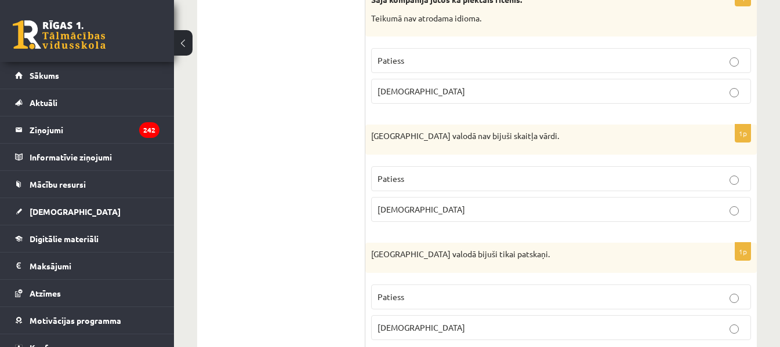
scroll to position [2089, 0]
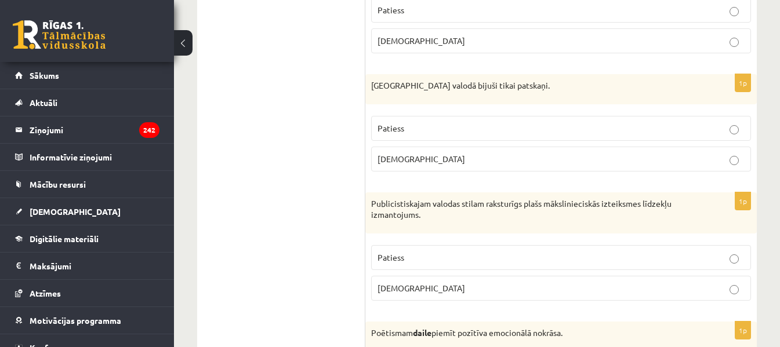
drag, startPoint x: 436, startPoint y: 164, endPoint x: 429, endPoint y: 228, distance: 64.2
click at [437, 165] on p "Aplams" at bounding box center [560, 159] width 367 height 12
click at [419, 259] on p "Patiess" at bounding box center [560, 258] width 367 height 12
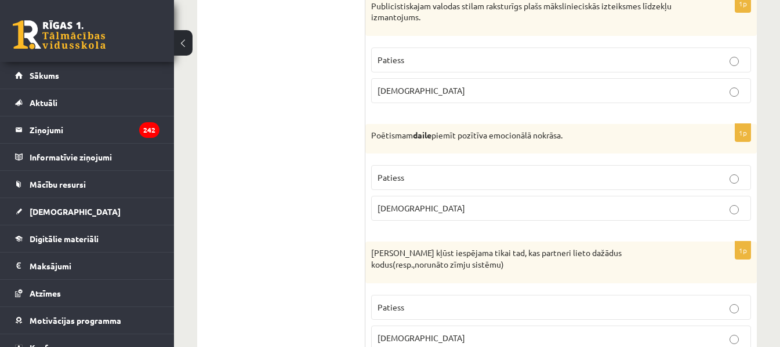
scroll to position [2262, 0]
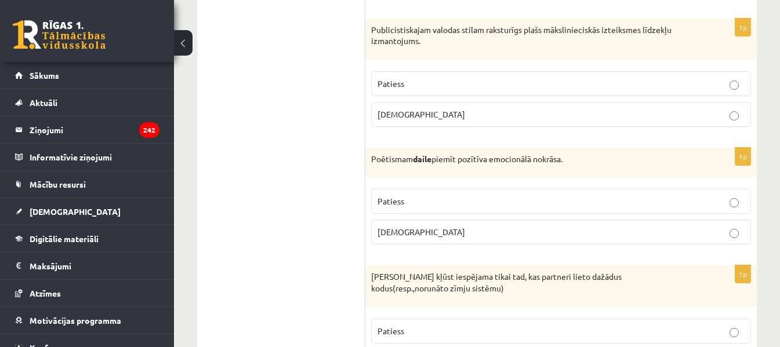
click at [410, 228] on p "Aplams" at bounding box center [560, 232] width 367 height 12
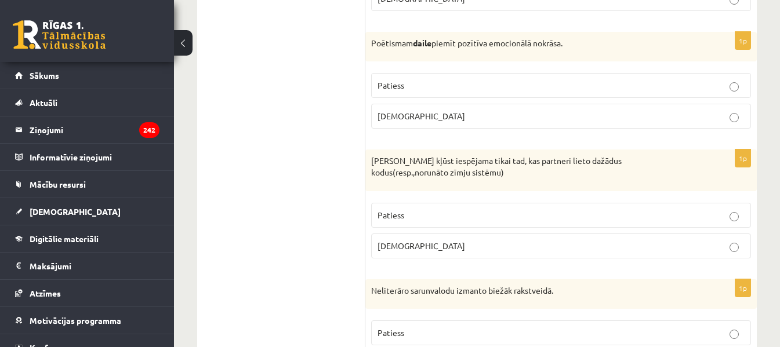
click at [403, 247] on span "Aplams" at bounding box center [421, 246] width 88 height 10
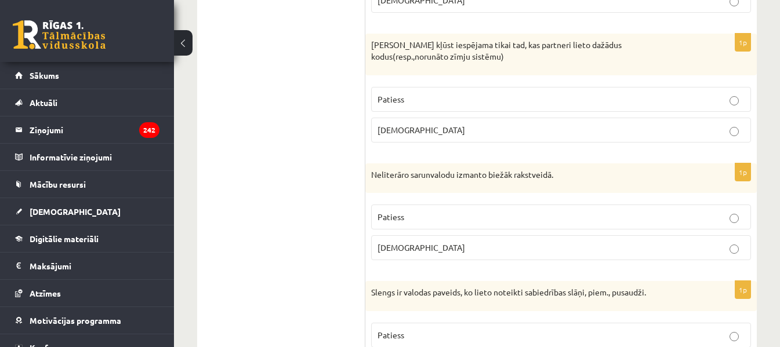
click at [407, 223] on p "Patiess" at bounding box center [560, 217] width 367 height 12
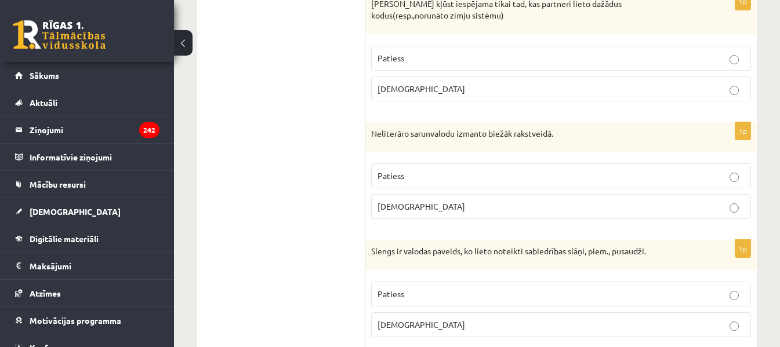
scroll to position [2610, 0]
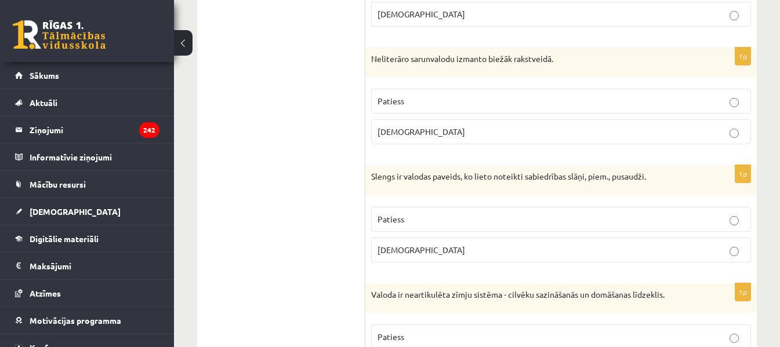
click at [403, 227] on label "Patiess" at bounding box center [561, 219] width 380 height 25
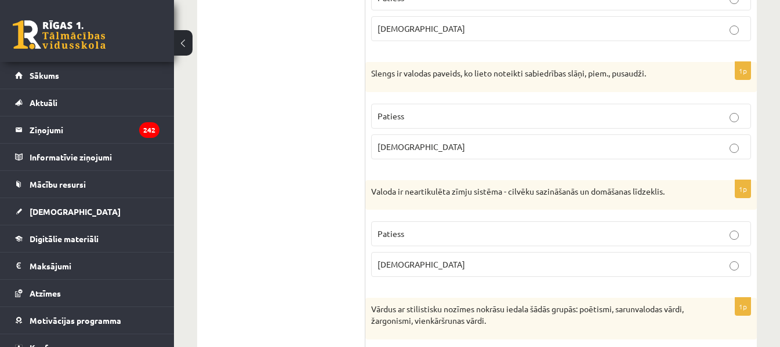
scroll to position [2726, 0]
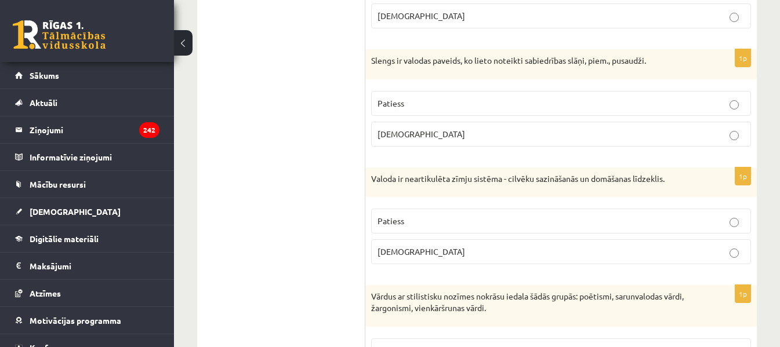
drag, startPoint x: 401, startPoint y: 253, endPoint x: 345, endPoint y: 117, distance: 147.1
click at [401, 253] on span "Aplams" at bounding box center [421, 251] width 88 height 10
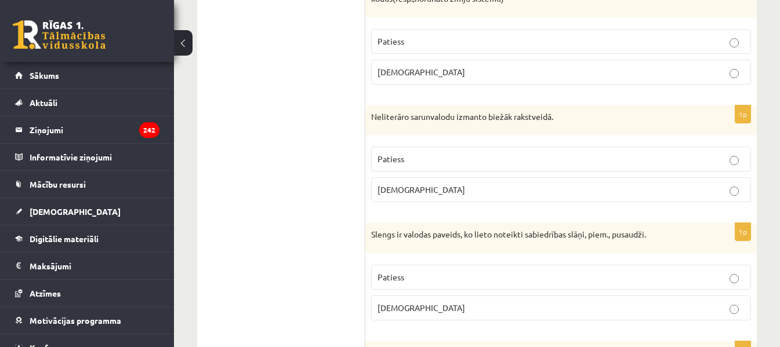
scroll to position [2494, 0]
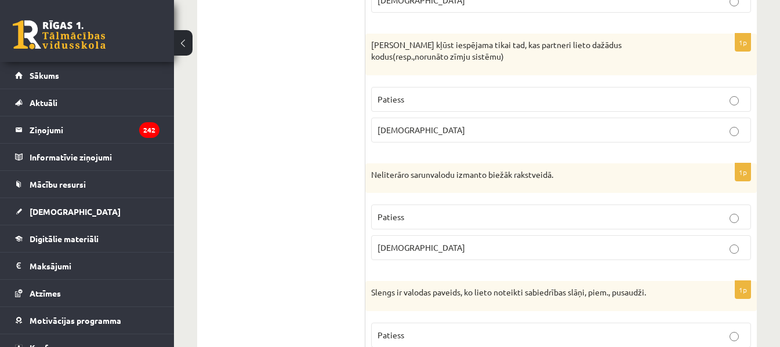
click at [488, 252] on p "Aplams" at bounding box center [560, 248] width 367 height 12
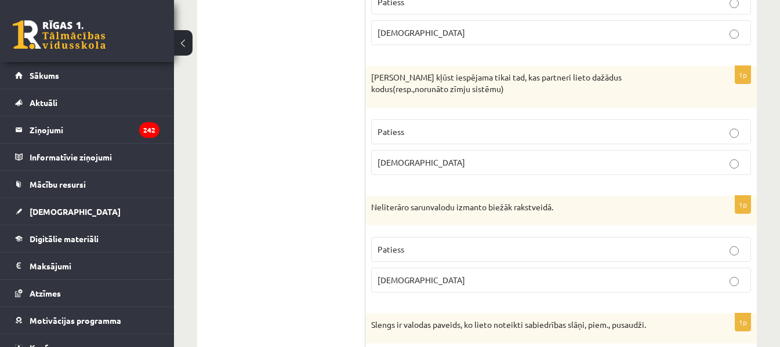
scroll to position [2378, 0]
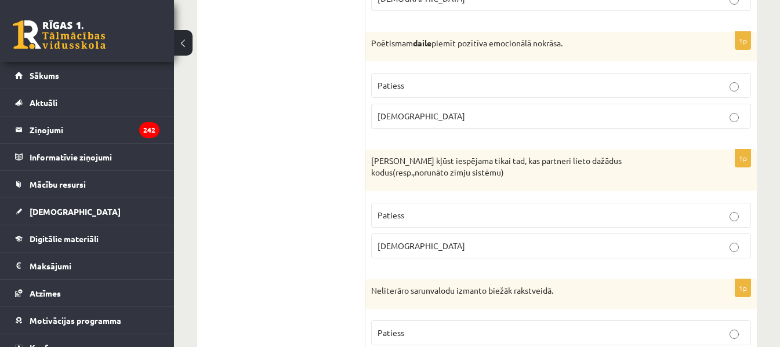
click at [448, 85] on p "Patiess" at bounding box center [560, 85] width 367 height 12
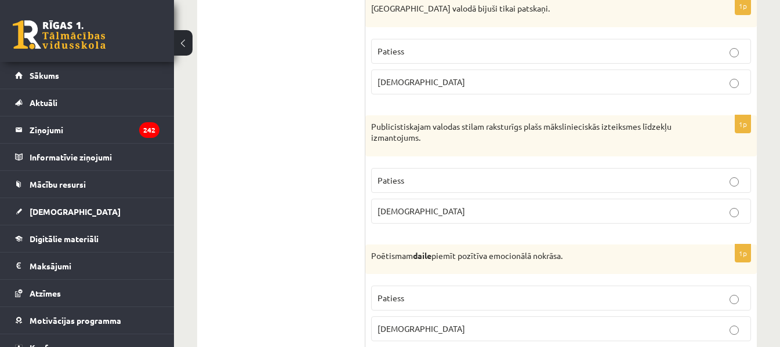
scroll to position [2031, 0]
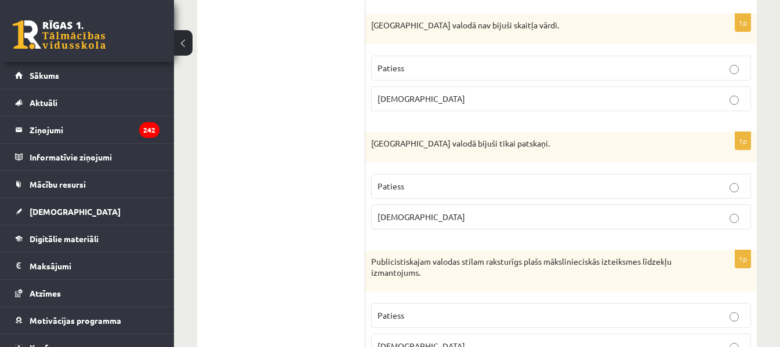
drag, startPoint x: 417, startPoint y: 194, endPoint x: 419, endPoint y: 188, distance: 6.6
click at [417, 193] on label "Patiess" at bounding box center [561, 186] width 380 height 25
click at [427, 221] on p "Aplams" at bounding box center [560, 217] width 367 height 12
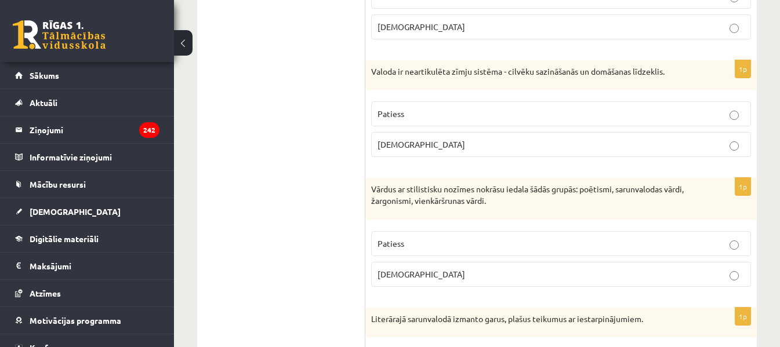
scroll to position [2842, 0]
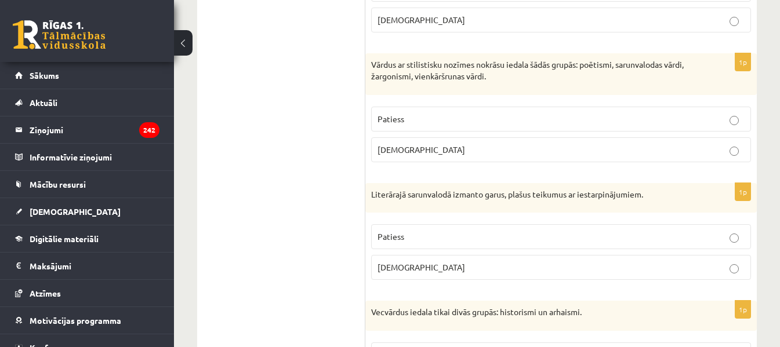
click at [436, 120] on p "Patiess" at bounding box center [560, 119] width 367 height 12
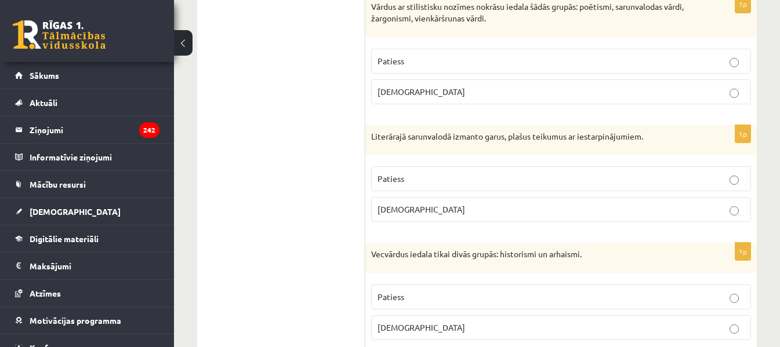
click at [397, 209] on span "Aplams" at bounding box center [421, 209] width 88 height 10
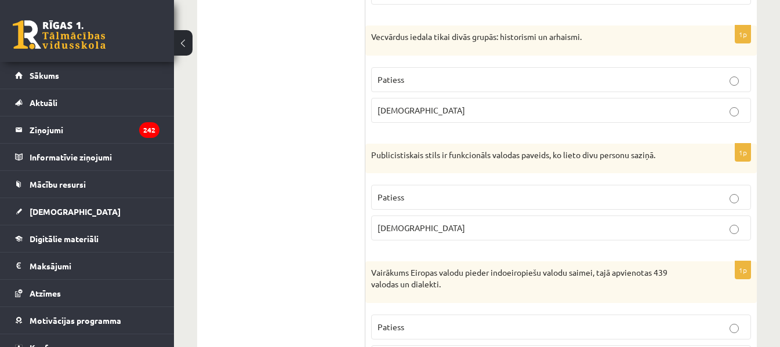
scroll to position [3248, 0]
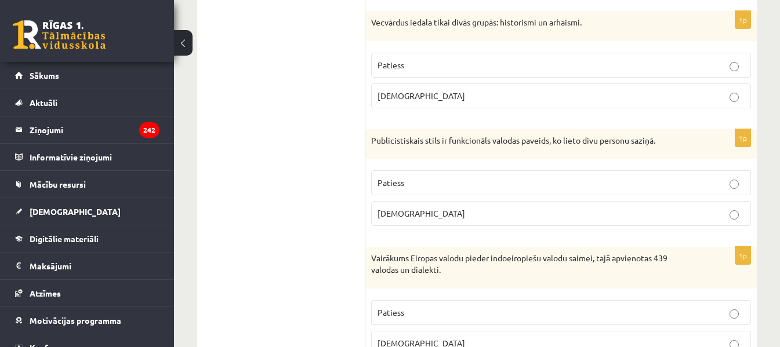
click at [414, 60] on p "Patiess" at bounding box center [560, 65] width 367 height 12
drag, startPoint x: 406, startPoint y: 213, endPoint x: 413, endPoint y: 183, distance: 30.2
click at [406, 213] on p "Aplams" at bounding box center [560, 214] width 367 height 12
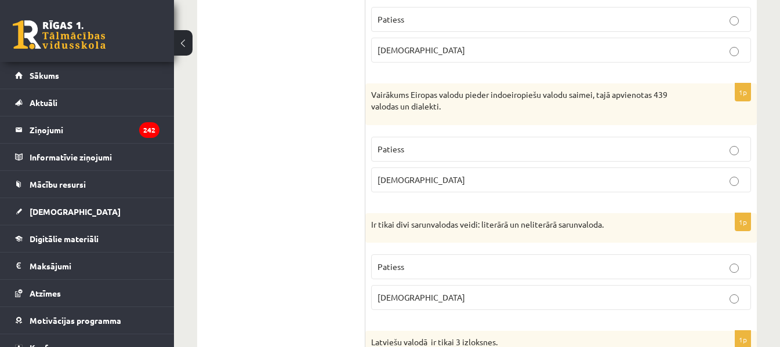
scroll to position [3480, 0]
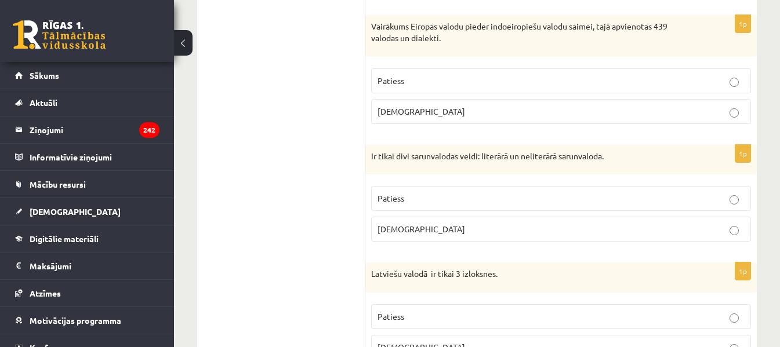
click at [475, 85] on p "Patiess" at bounding box center [560, 81] width 367 height 12
click at [439, 202] on p "Patiess" at bounding box center [560, 198] width 367 height 12
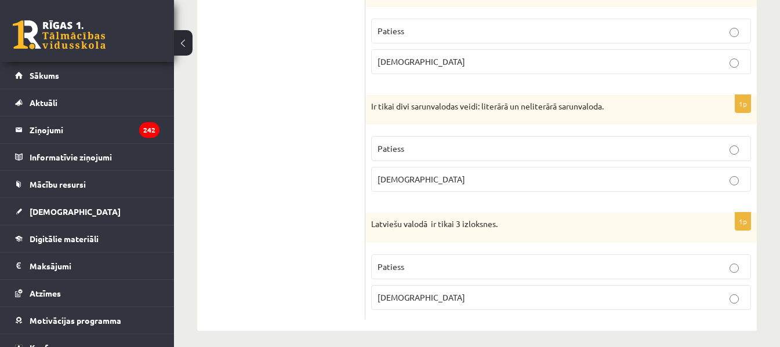
scroll to position [3537, 0]
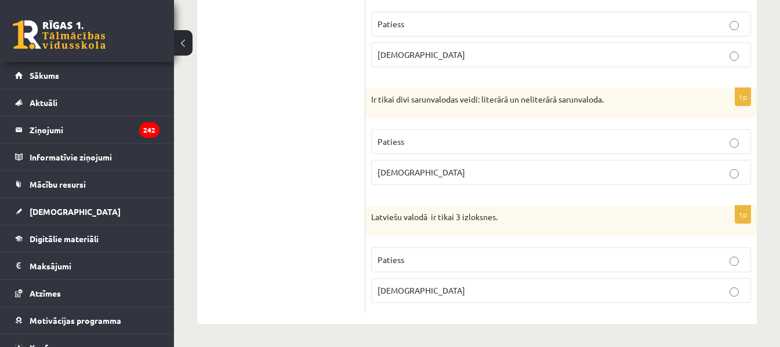
click at [415, 260] on p "Patiess" at bounding box center [560, 260] width 367 height 12
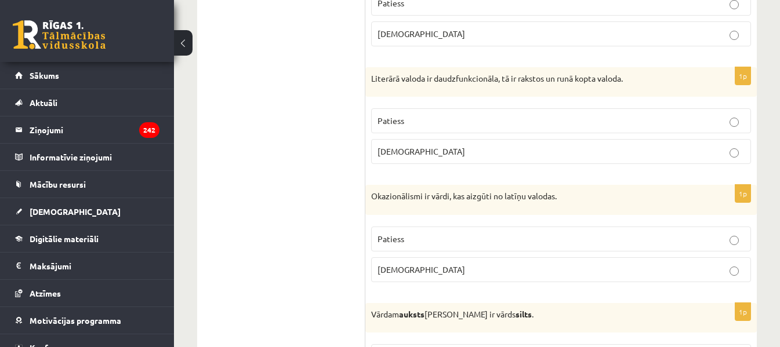
scroll to position [59, 0]
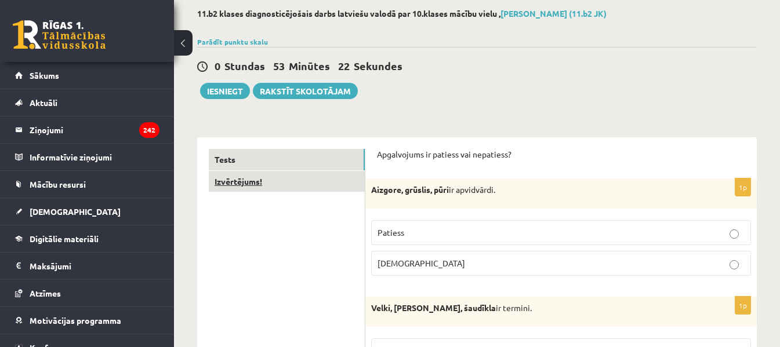
click at [245, 185] on link "Izvērtējums!" at bounding box center [287, 181] width 156 height 21
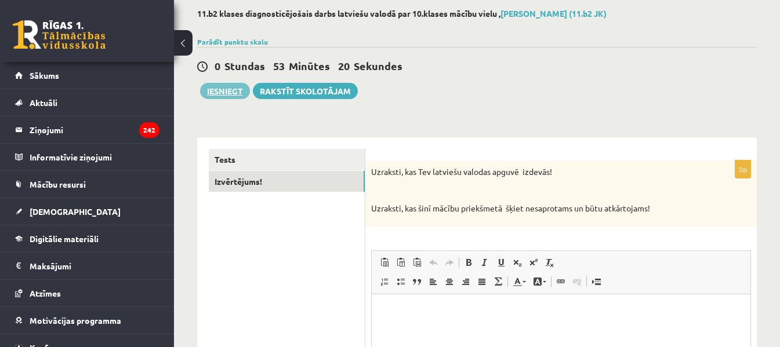
scroll to position [0, 0]
click at [234, 97] on button "Iesniegt" at bounding box center [225, 91] width 50 height 16
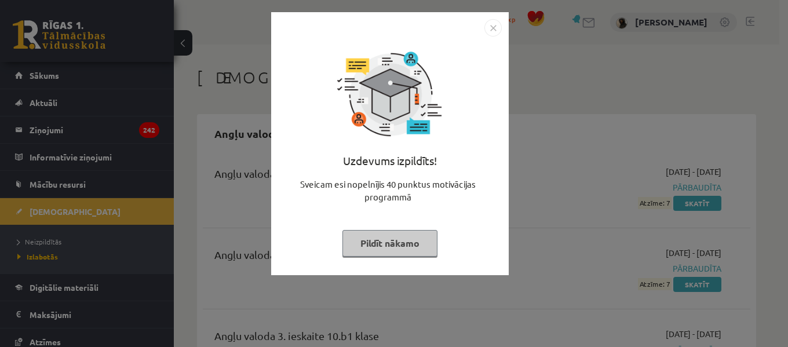
click at [500, 33] on img "Close" at bounding box center [493, 27] width 17 height 17
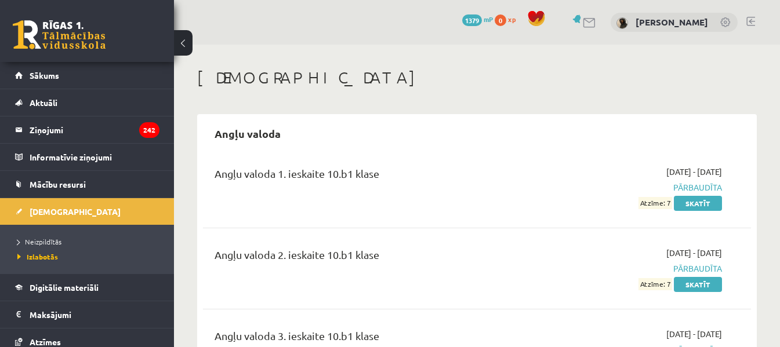
scroll to position [232, 0]
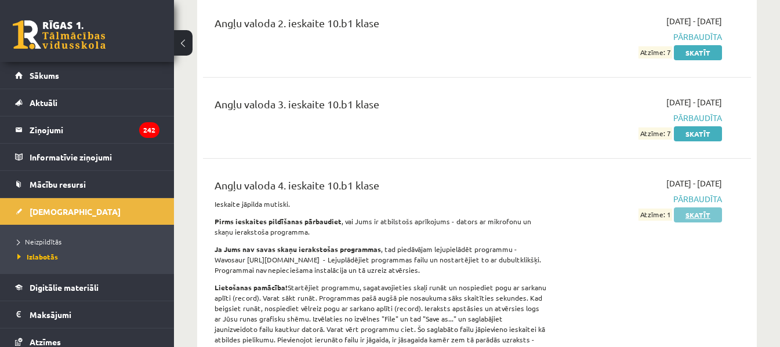
click at [697, 214] on link "Skatīt" at bounding box center [698, 215] width 48 height 15
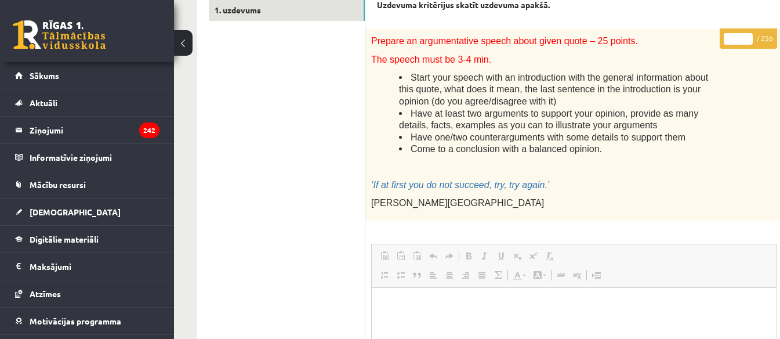
scroll to position [290, 0]
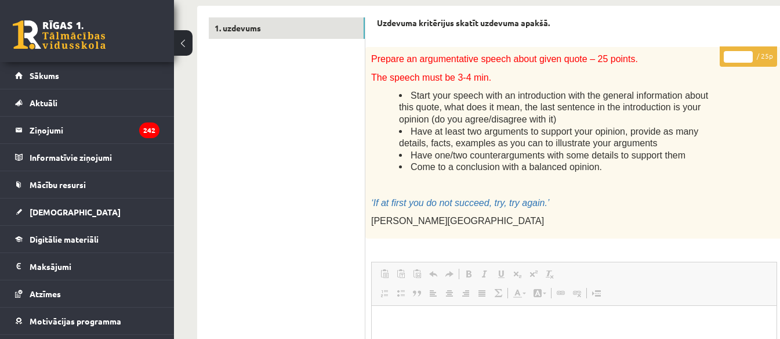
drag, startPoint x: 573, startPoint y: 215, endPoint x: 536, endPoint y: 225, distance: 37.8
click at [536, 225] on p "W.E. Hickson" at bounding box center [545, 220] width 348 height 12
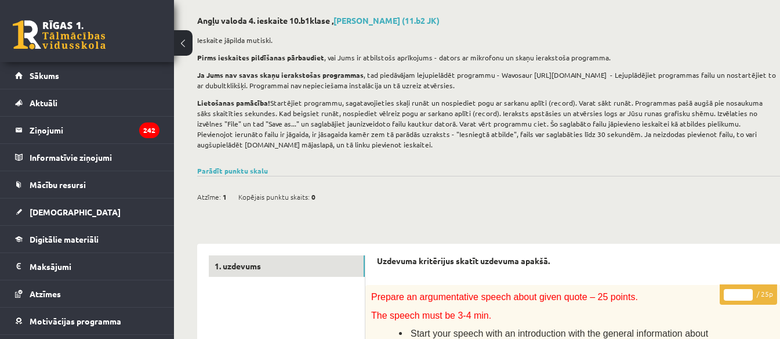
scroll to position [0, 0]
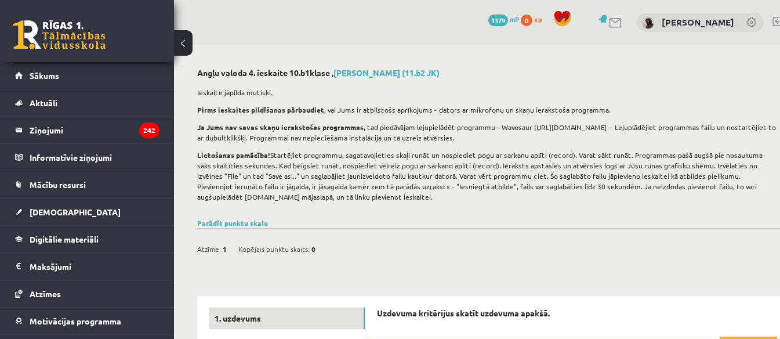
click at [177, 25] on div "0 Dāvanas 1379 mP 0 xp Dāvis Kalnciems" at bounding box center [490, 22] width 632 height 45
click at [184, 38] on button at bounding box center [183, 43] width 19 height 26
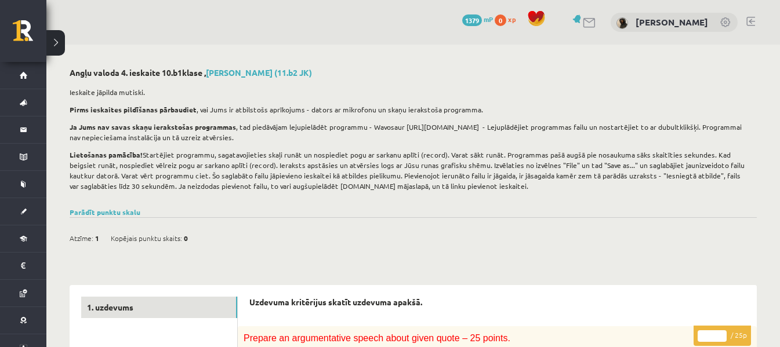
click at [56, 42] on button at bounding box center [55, 43] width 19 height 26
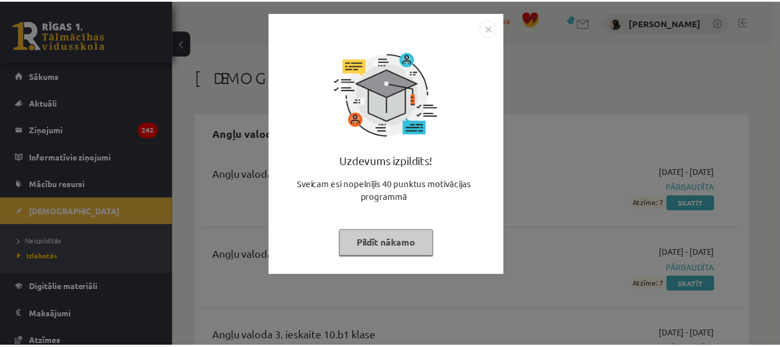
scroll to position [232, 0]
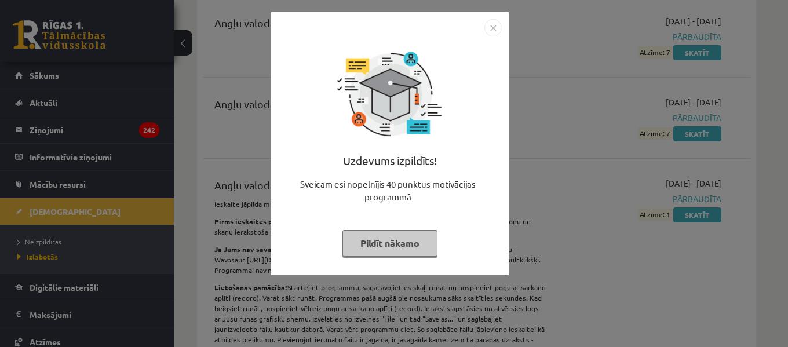
click at [490, 22] on img "Close" at bounding box center [493, 27] width 17 height 17
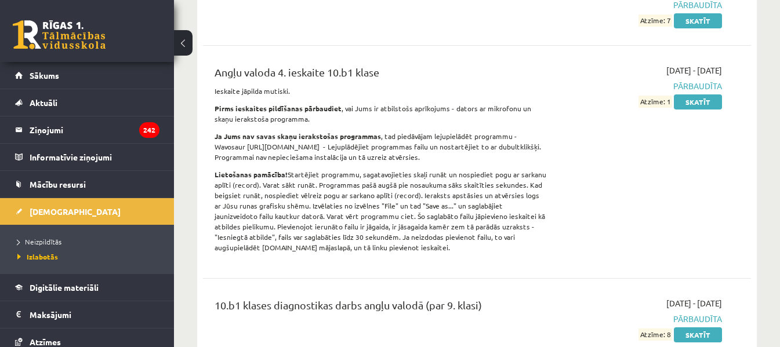
scroll to position [348, 0]
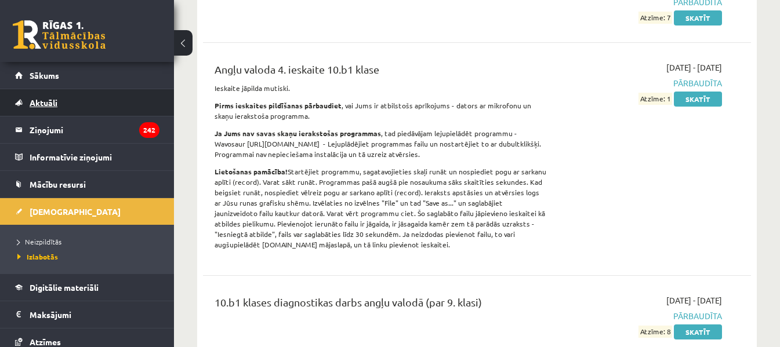
click at [48, 97] on link "Aktuāli" at bounding box center [87, 102] width 144 height 27
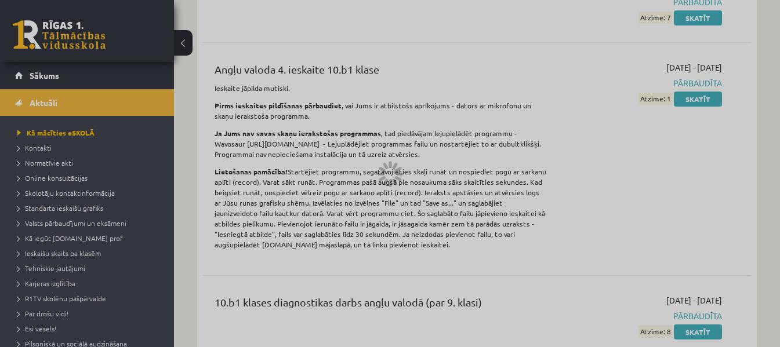
click at [50, 78] on div at bounding box center [390, 173] width 780 height 347
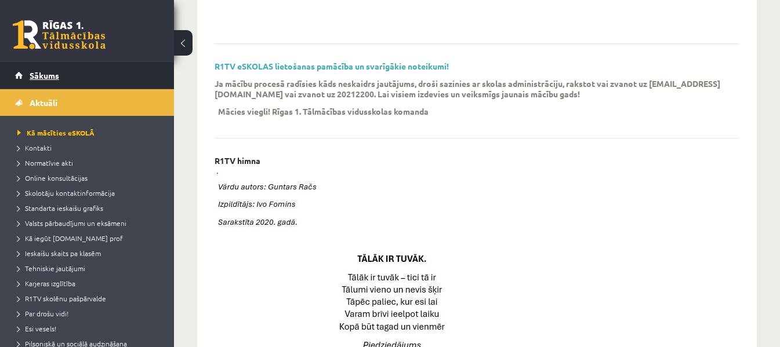
click at [51, 74] on span "Sākums" at bounding box center [45, 75] width 30 height 10
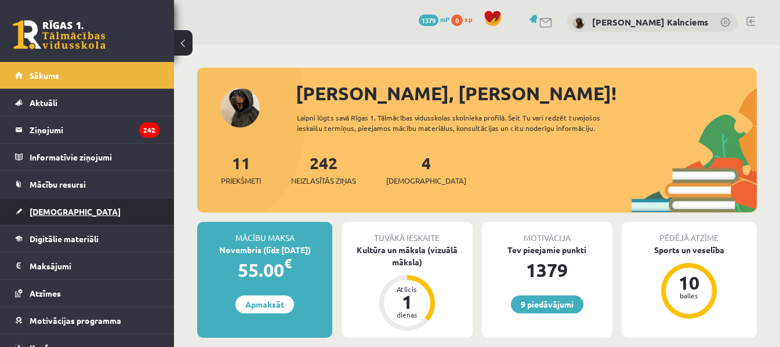
click at [56, 207] on span "[DEMOGRAPHIC_DATA]" at bounding box center [75, 211] width 91 height 10
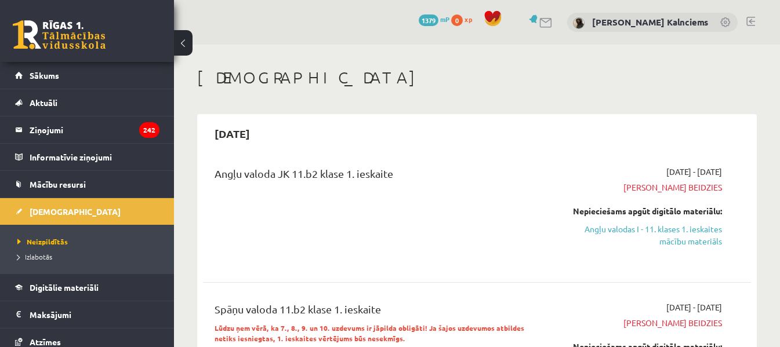
click at [373, 170] on div "Angļu valoda JK 11.b2 klase 1. ieskaite" at bounding box center [380, 176] width 332 height 21
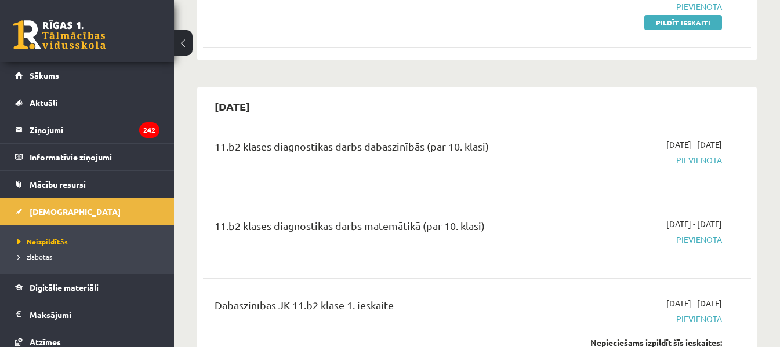
scroll to position [1681, 0]
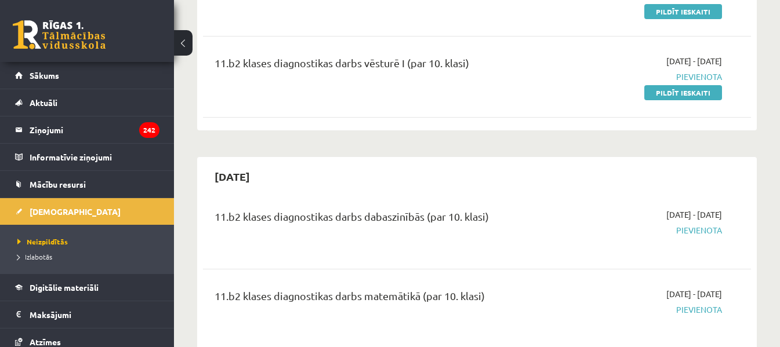
click at [693, 224] on span "Pievienota" at bounding box center [643, 230] width 158 height 12
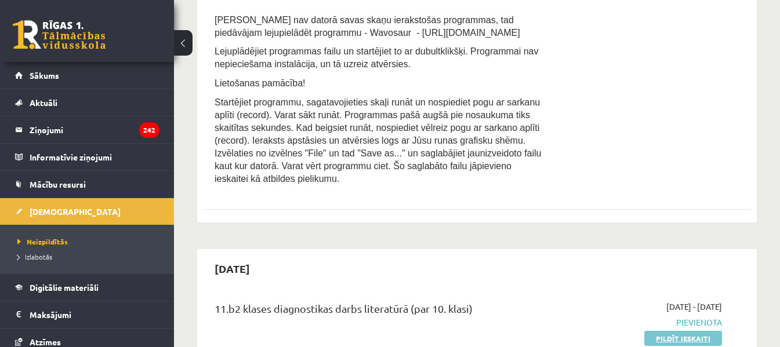
scroll to position [1507, 0]
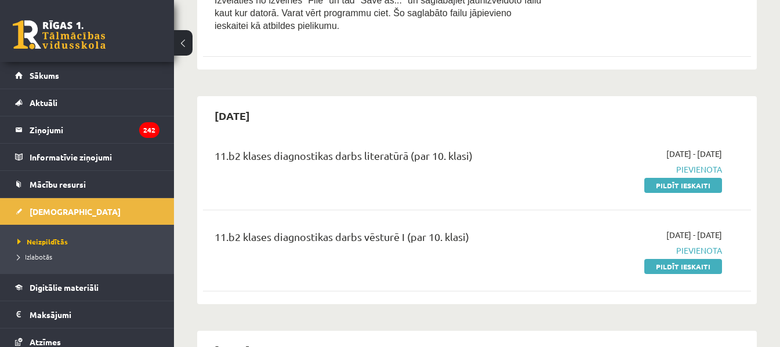
drag, startPoint x: 678, startPoint y: 267, endPoint x: 679, endPoint y: 259, distance: 7.6
click at [678, 266] on div "11.b2 klases diagnostikas darbs vēsturē I (par 10. klasi) [DATE] - [DATE] [GEOG…" at bounding box center [477, 250] width 548 height 67
click at [680, 259] on link "Pildīt ieskaiti" at bounding box center [683, 266] width 78 height 15
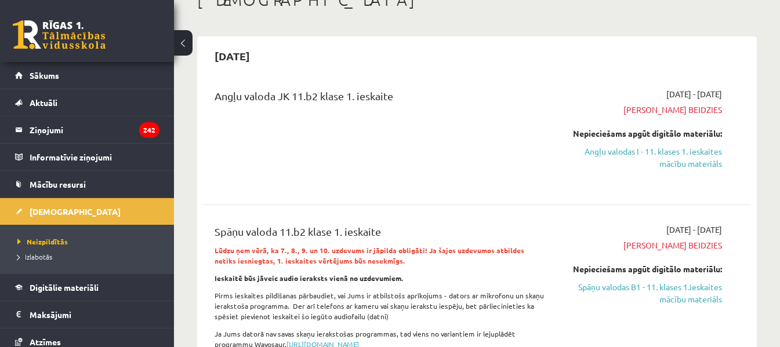
scroll to position [116, 0]
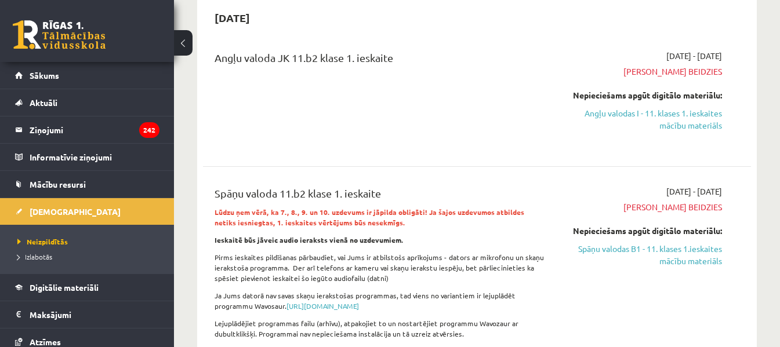
drag, startPoint x: 534, startPoint y: 169, endPoint x: 446, endPoint y: 168, distance: 88.1
click at [446, 168] on div "Angļu valoda JK 11.b2 [PERSON_NAME] 1. [DEMOGRAPHIC_DATA] [DATE] - [DATE] Termi…" at bounding box center [477, 252] width 548 height 428
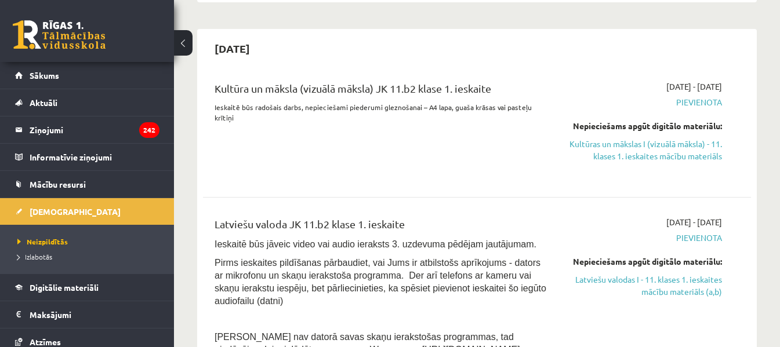
scroll to position [1043, 0]
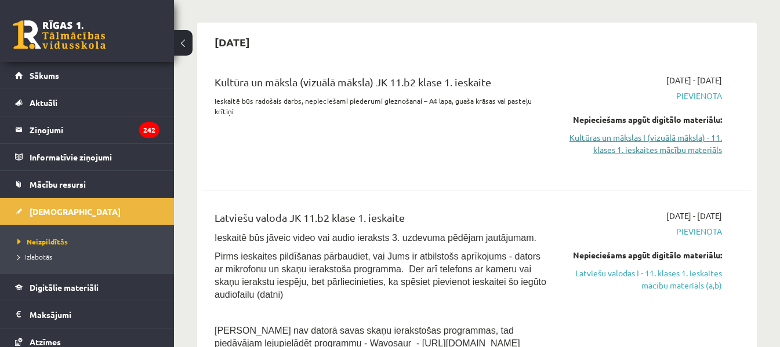
click at [604, 140] on link "Kultūras un mākslas I (vizuālā māksla) - 11. klases 1. ieskaites mācību materiā…" at bounding box center [643, 144] width 158 height 24
